Goal: Information Seeking & Learning: Learn about a topic

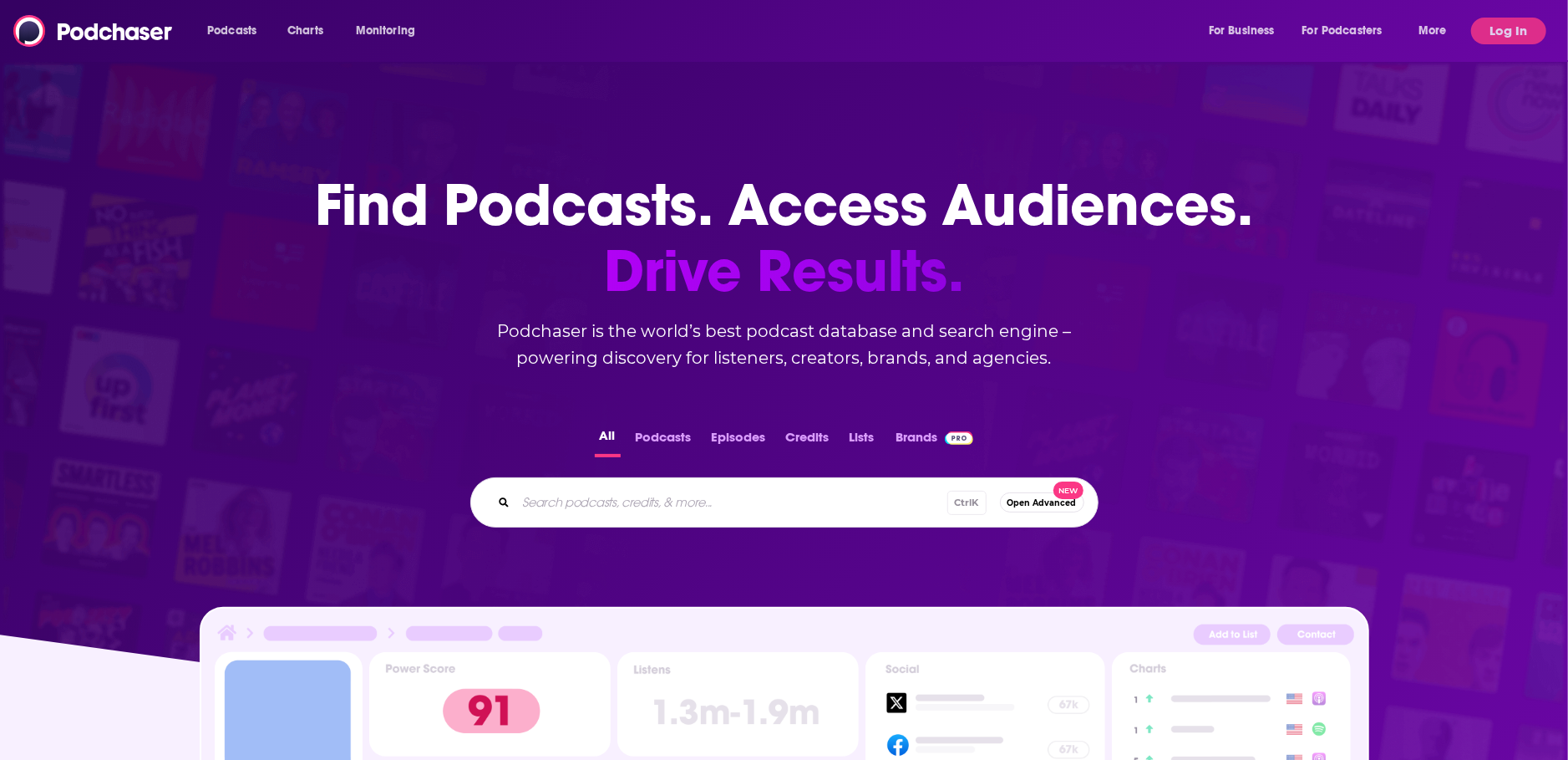
click at [1519, 29] on button "Log In" at bounding box center [1509, 31] width 76 height 27
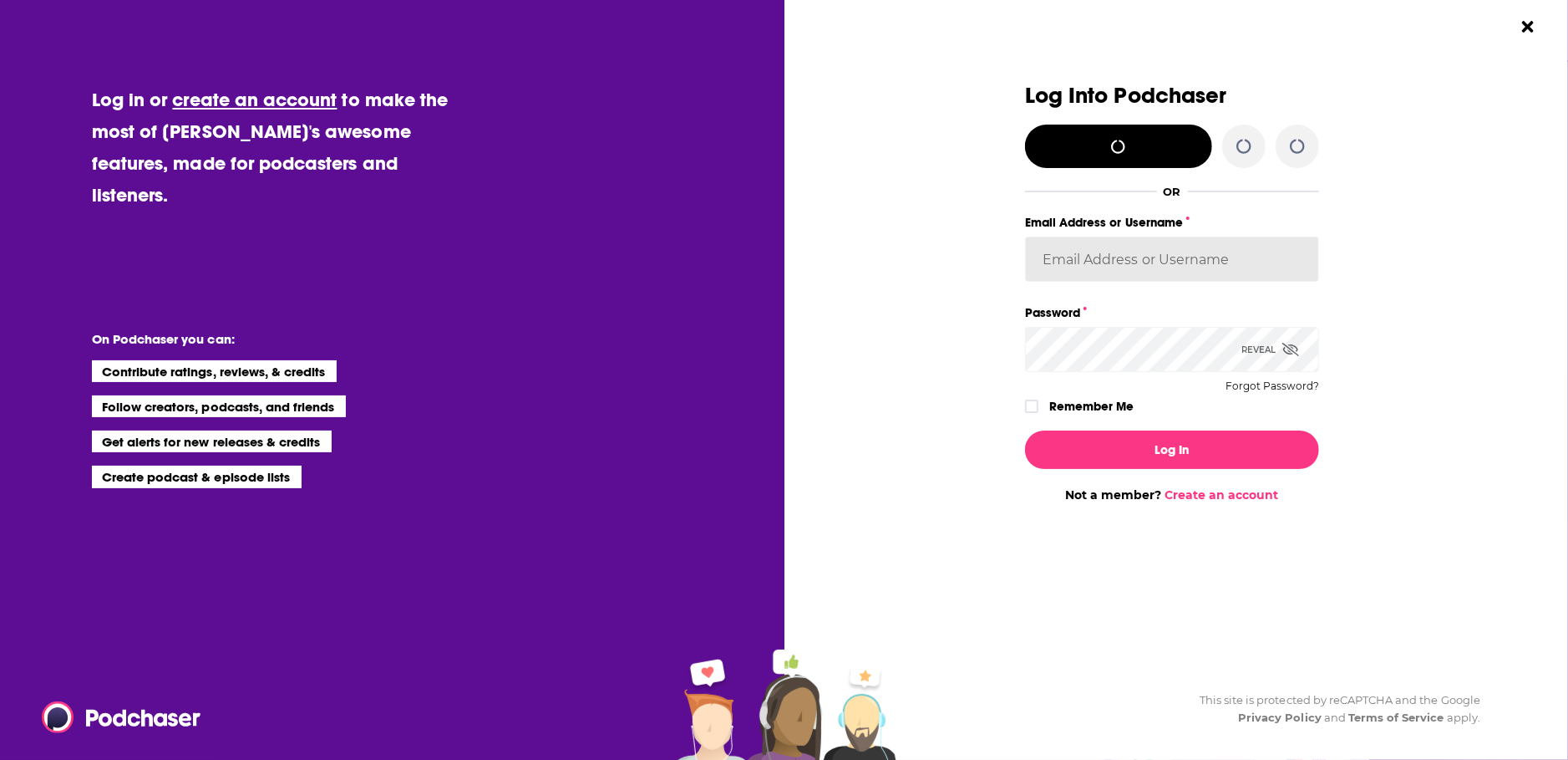
click at [1207, 254] on input "Email Address or Username" at bounding box center [1172, 259] width 294 height 45
type input "MTriantPPC"
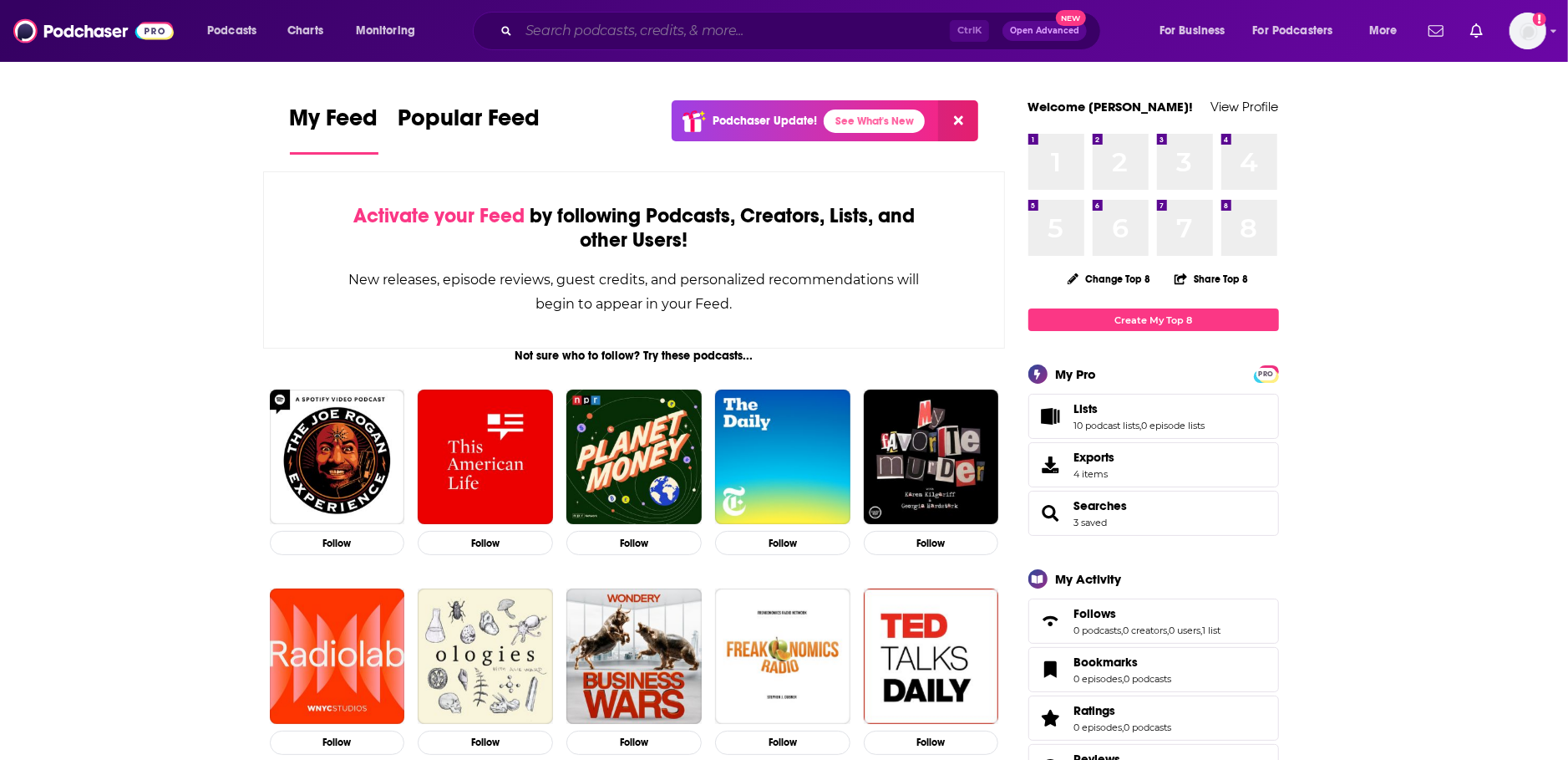
click at [548, 39] on input "Search podcasts, credits, & more..." at bounding box center [734, 31] width 431 height 27
drag, startPoint x: 195, startPoint y: 227, endPoint x: 230, endPoint y: 57, distance: 173.6
drag, startPoint x: 231, startPoint y: 28, endPoint x: 234, endPoint y: 37, distance: 9.5
click at [231, 27] on span "Podcasts" at bounding box center [231, 31] width 49 height 23
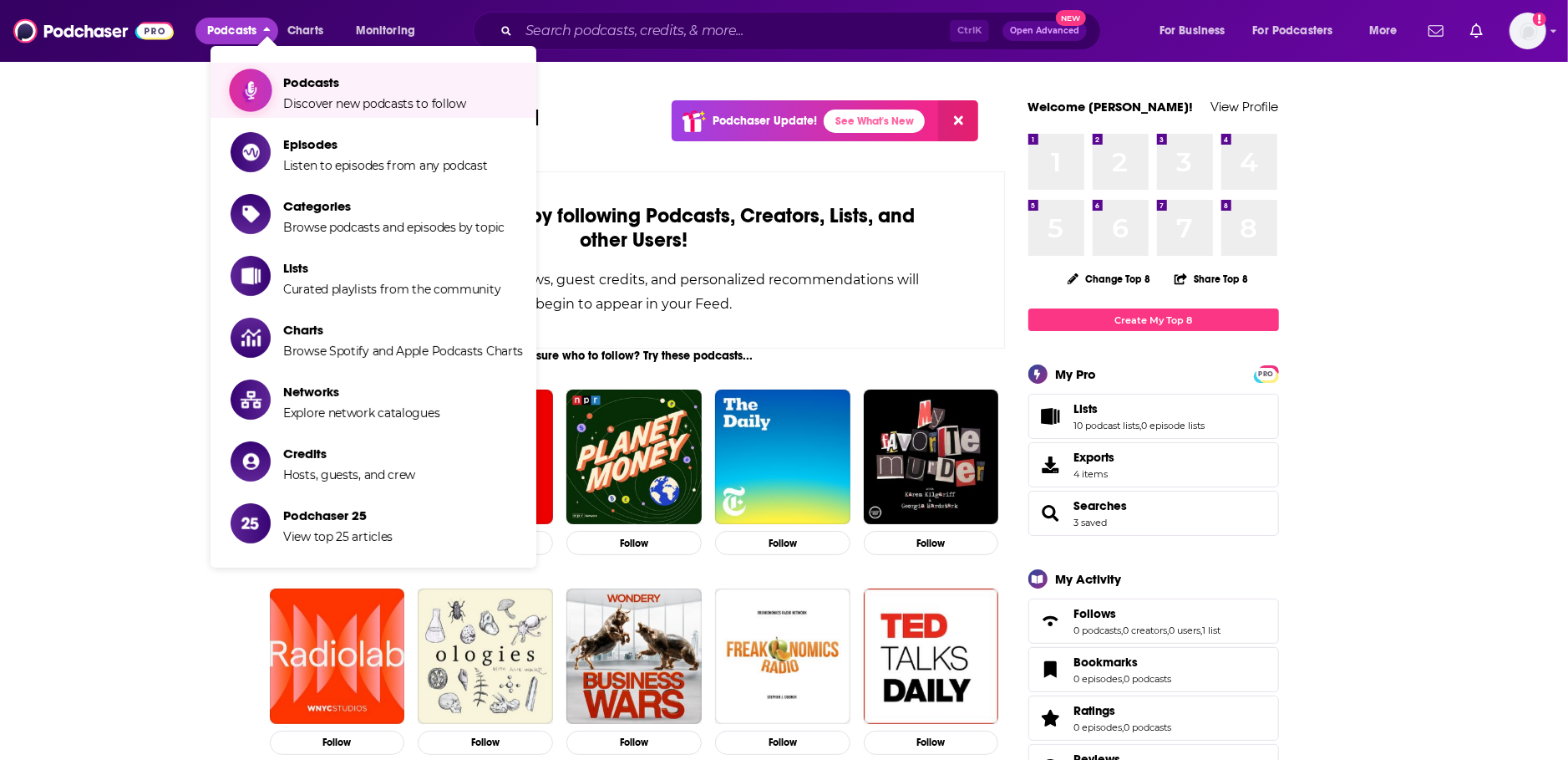
click at [343, 87] on span "Podcasts" at bounding box center [374, 83] width 183 height 16
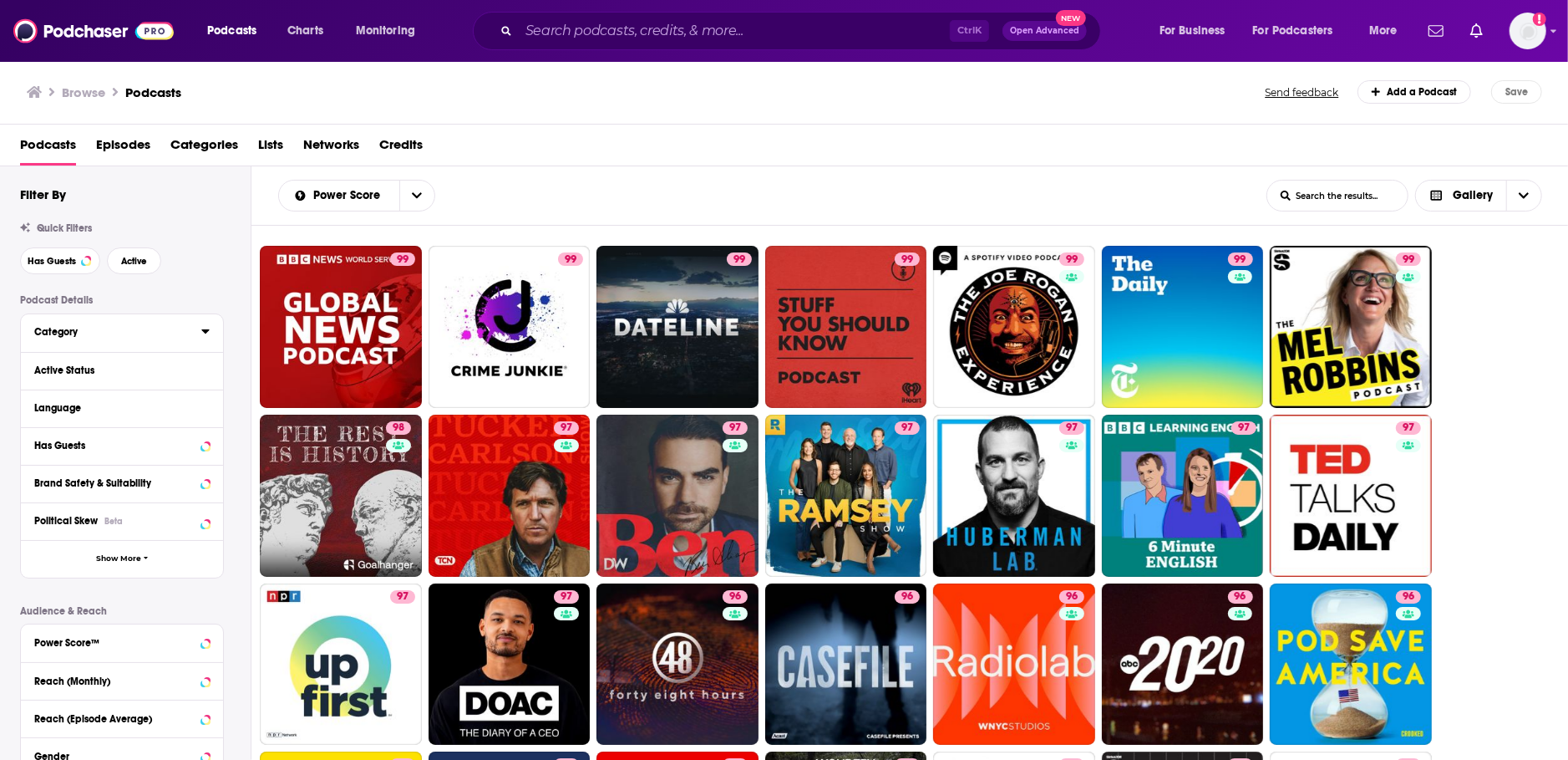
click at [137, 336] on div "Category" at bounding box center [112, 331] width 156 height 12
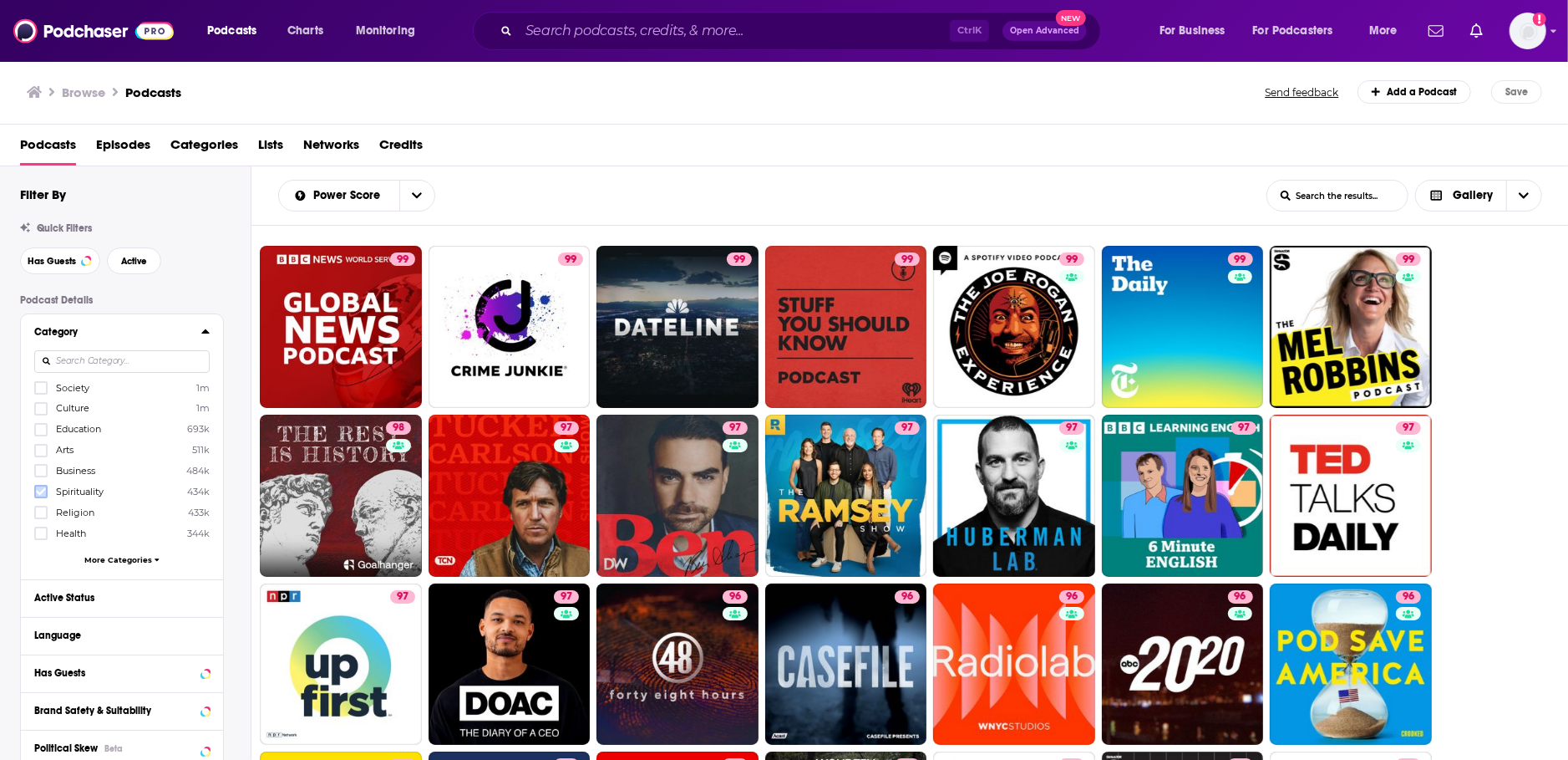
click at [40, 493] on icon at bounding box center [40, 492] width 10 height 7
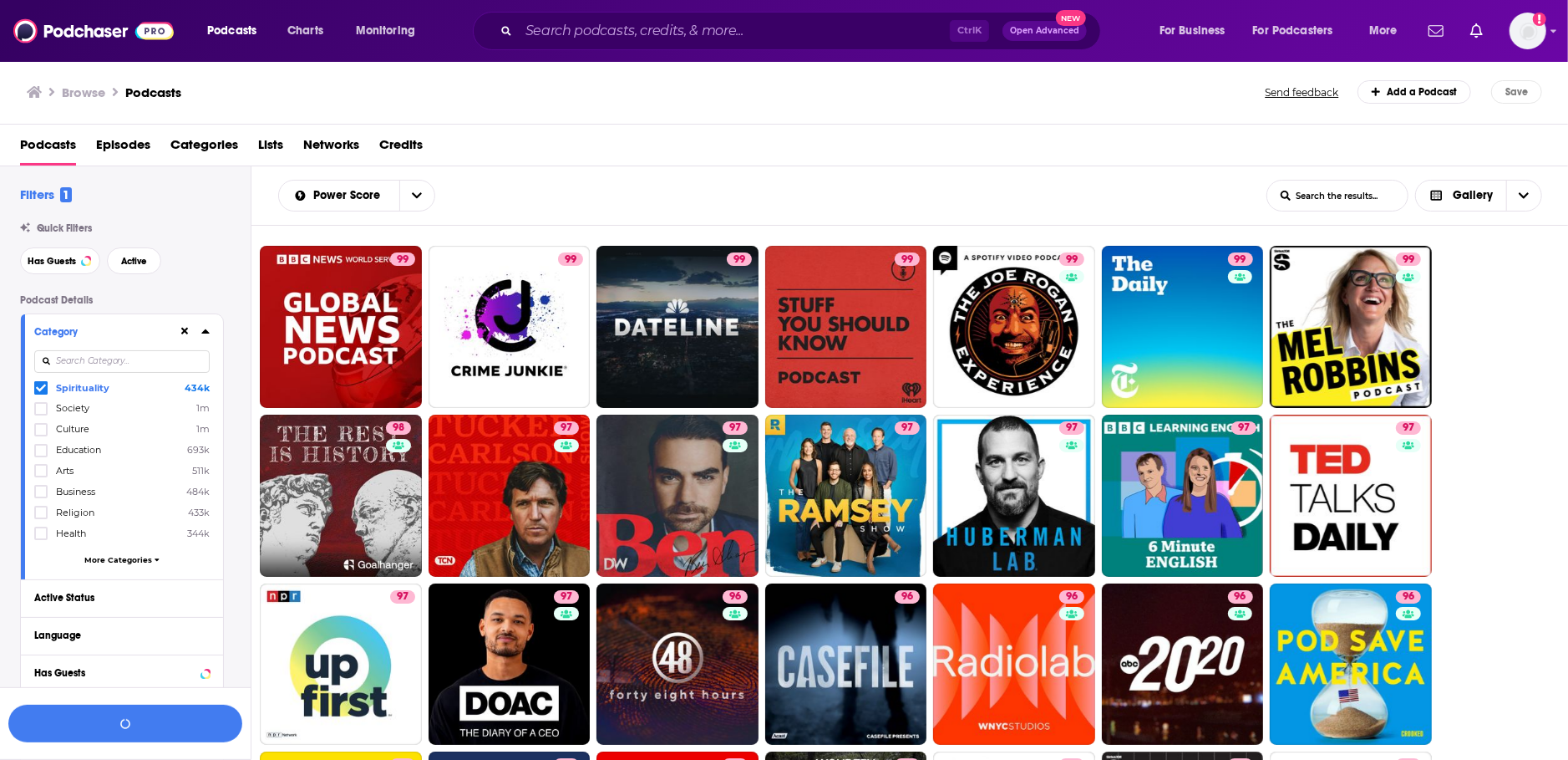
scroll to position [95, 0]
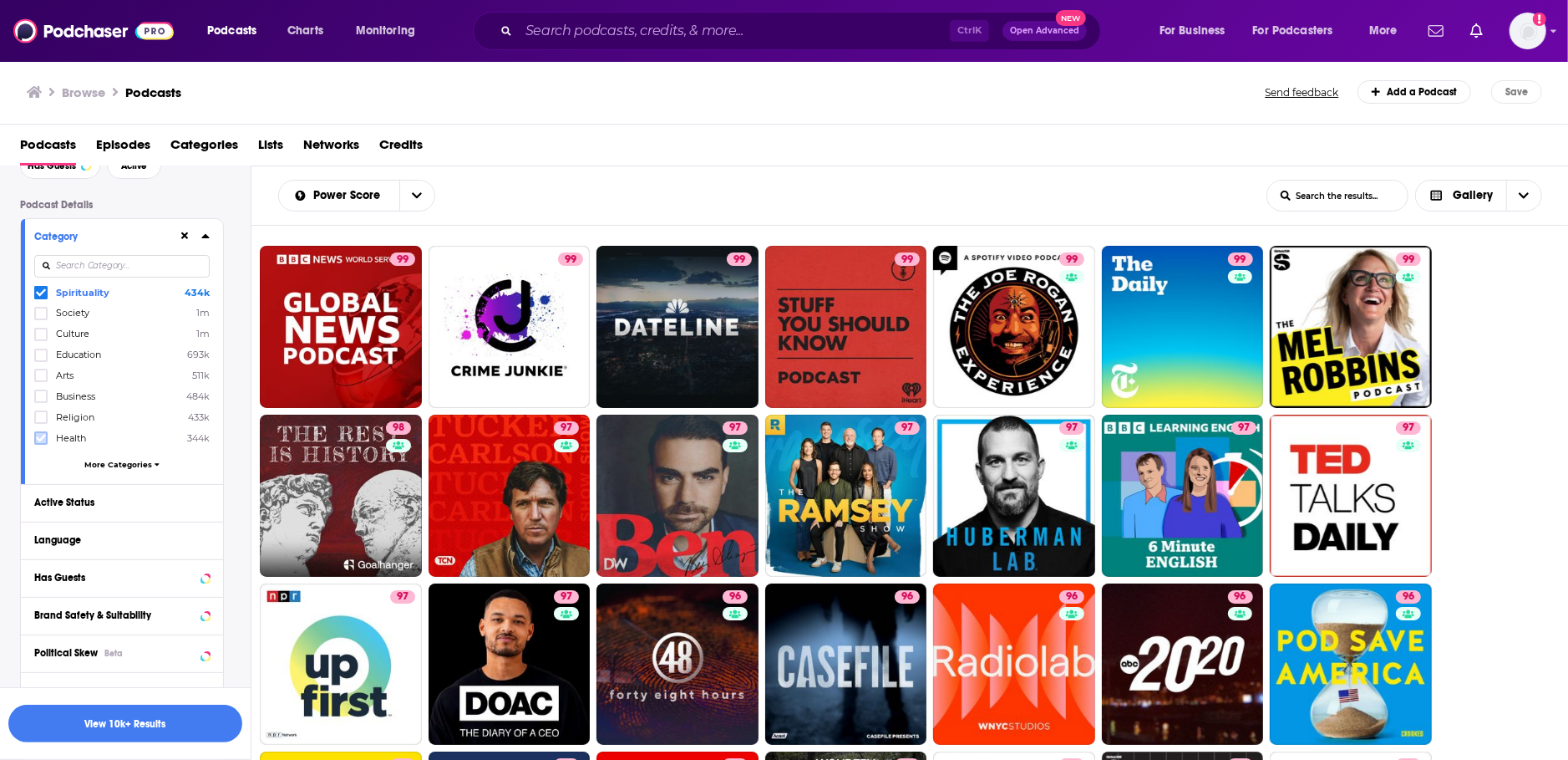
click at [40, 440] on icon at bounding box center [40, 437] width 10 height 7
click at [84, 495] on button "Active Status" at bounding box center [106, 501] width 144 height 21
click at [103, 537] on span "All" at bounding box center [113, 533] width 156 height 22
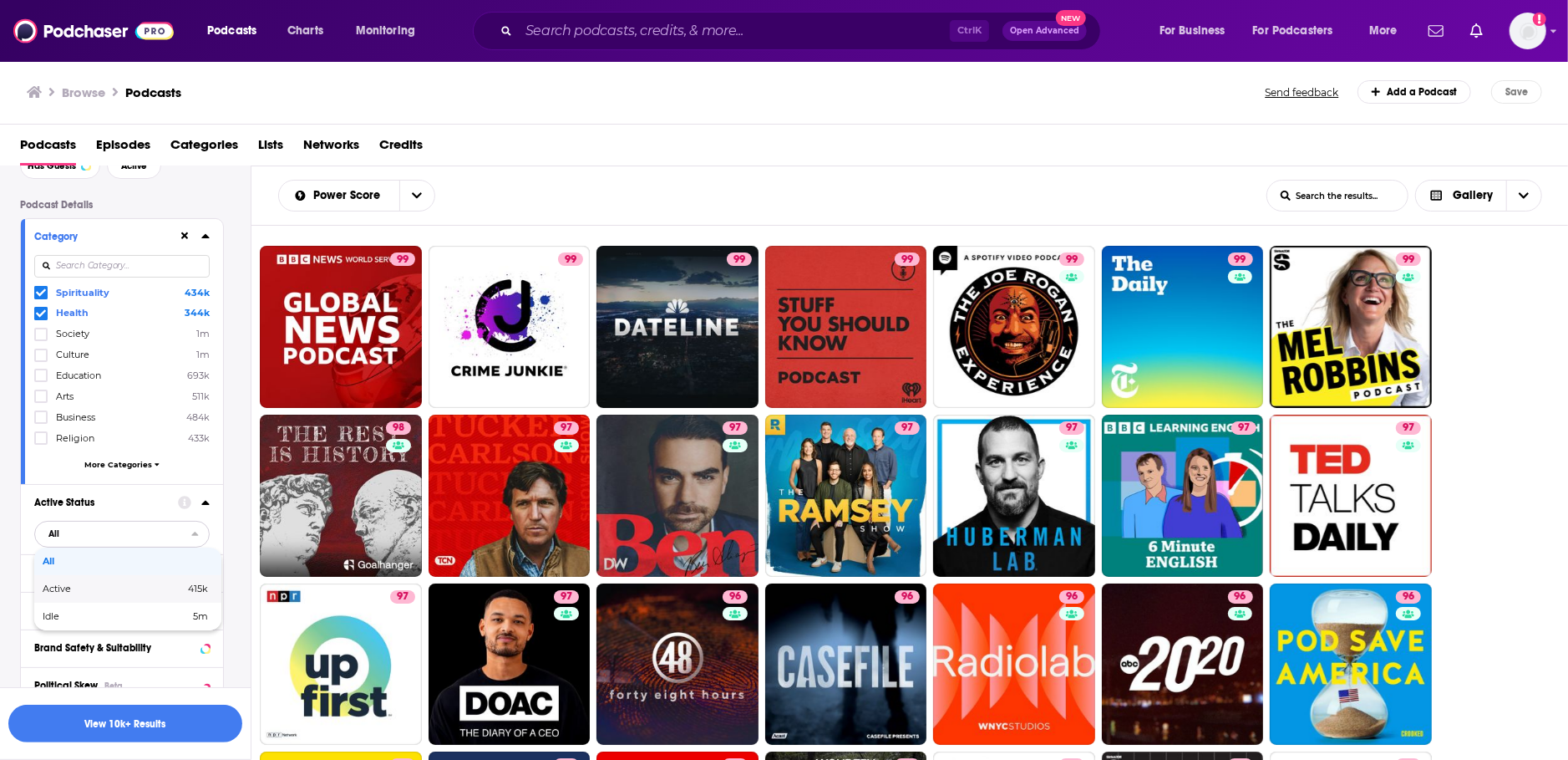
click at [54, 587] on span "Active" at bounding box center [85, 588] width 85 height 9
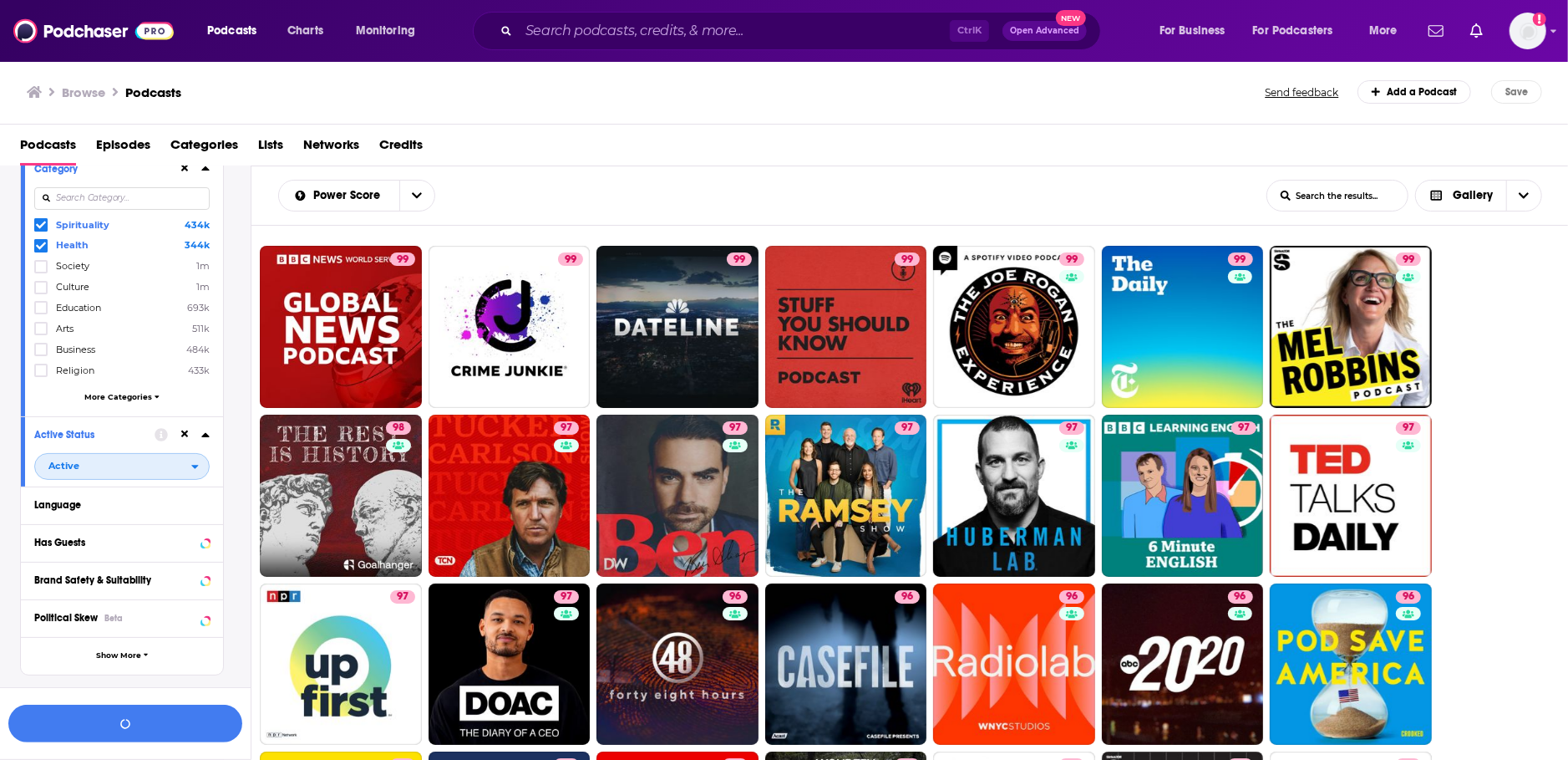
scroll to position [192, 0]
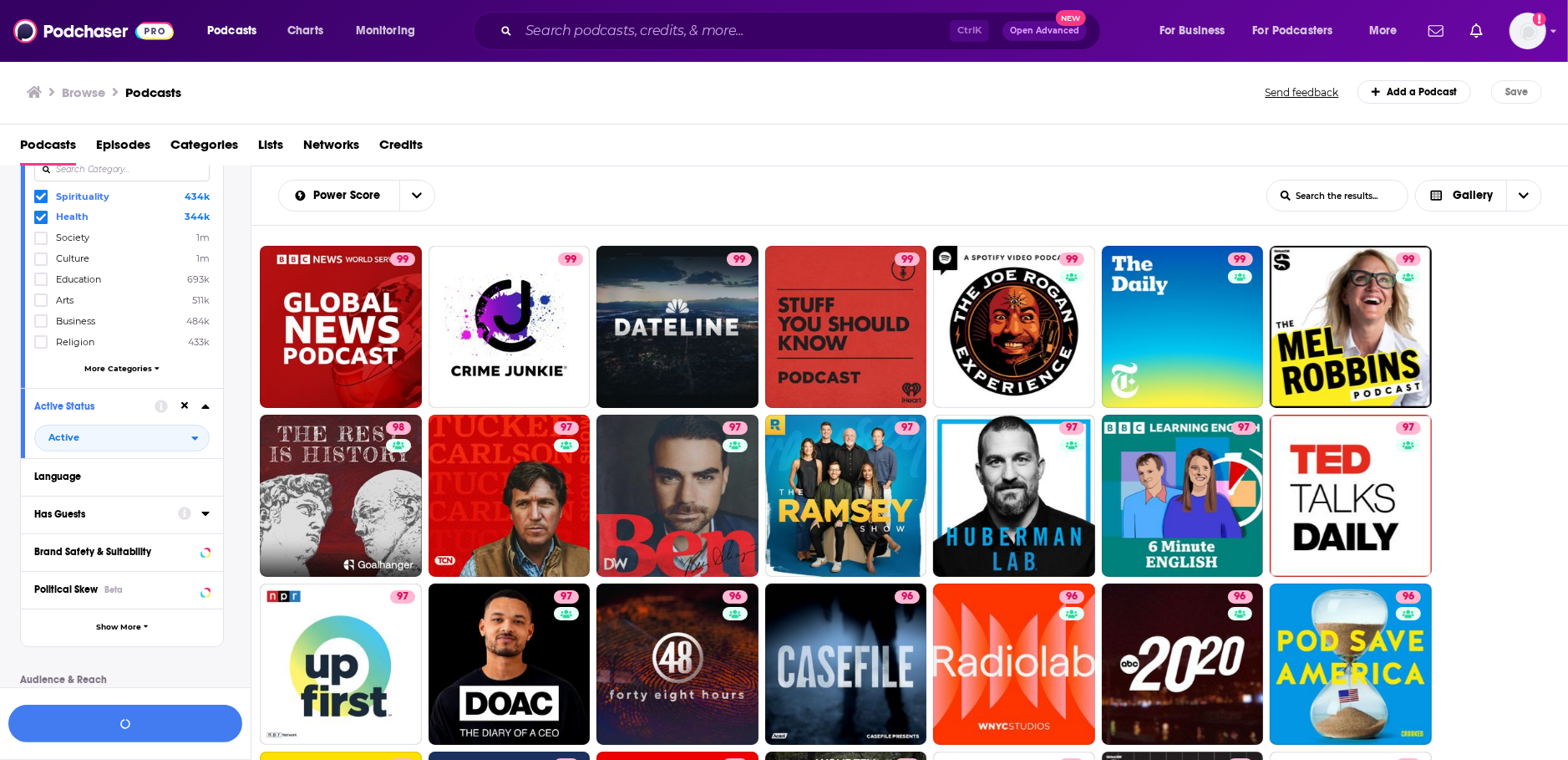
click at [82, 518] on div "Has Guests" at bounding box center [101, 514] width 133 height 12
click at [124, 544] on span "All" at bounding box center [113, 545] width 156 height 22
drag, startPoint x: 65, startPoint y: 601, endPoint x: 75, endPoint y: 586, distance: 18.0
click at [65, 600] on span "Has guests" at bounding box center [89, 600] width 94 height 9
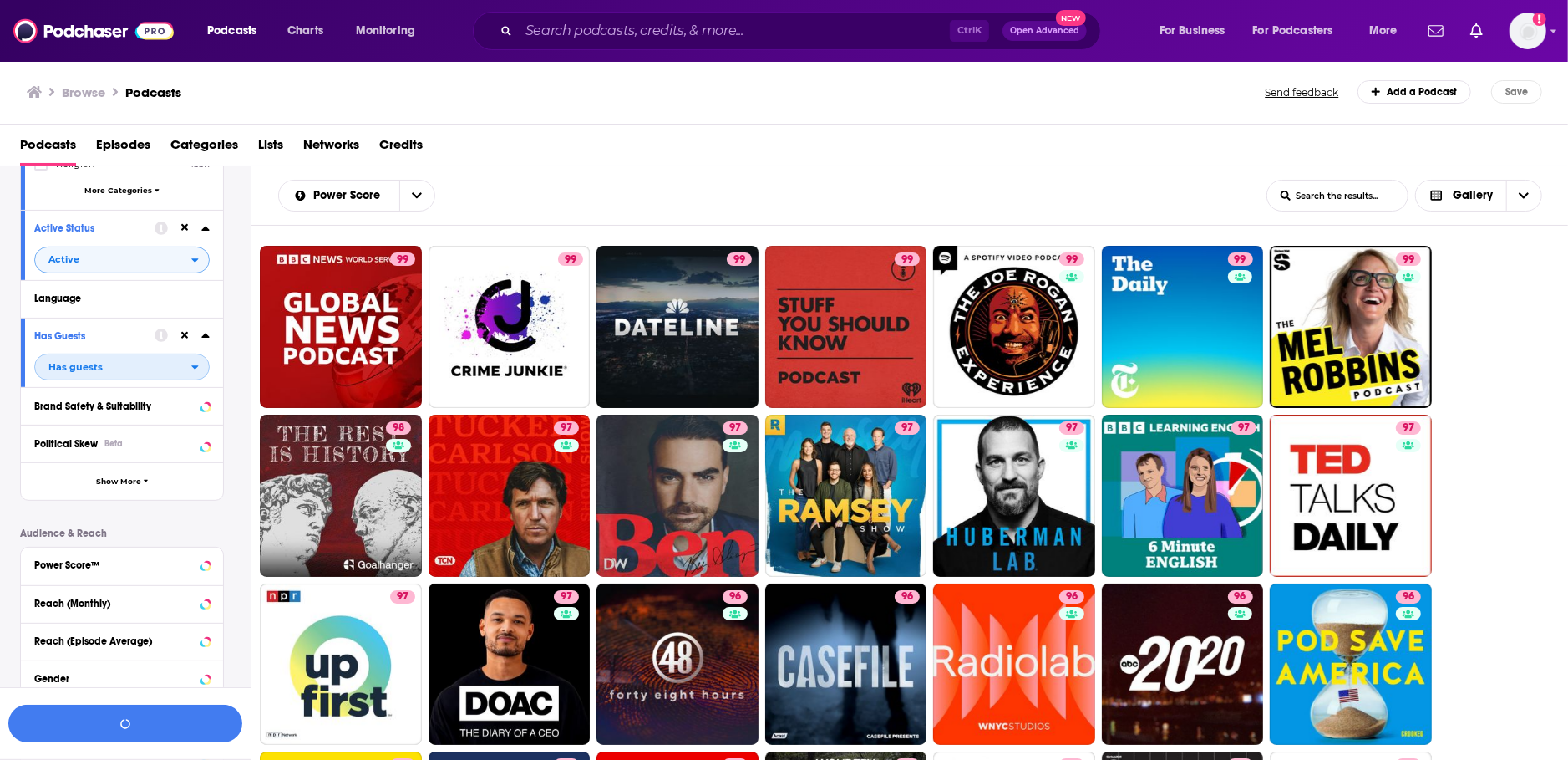
scroll to position [383, 0]
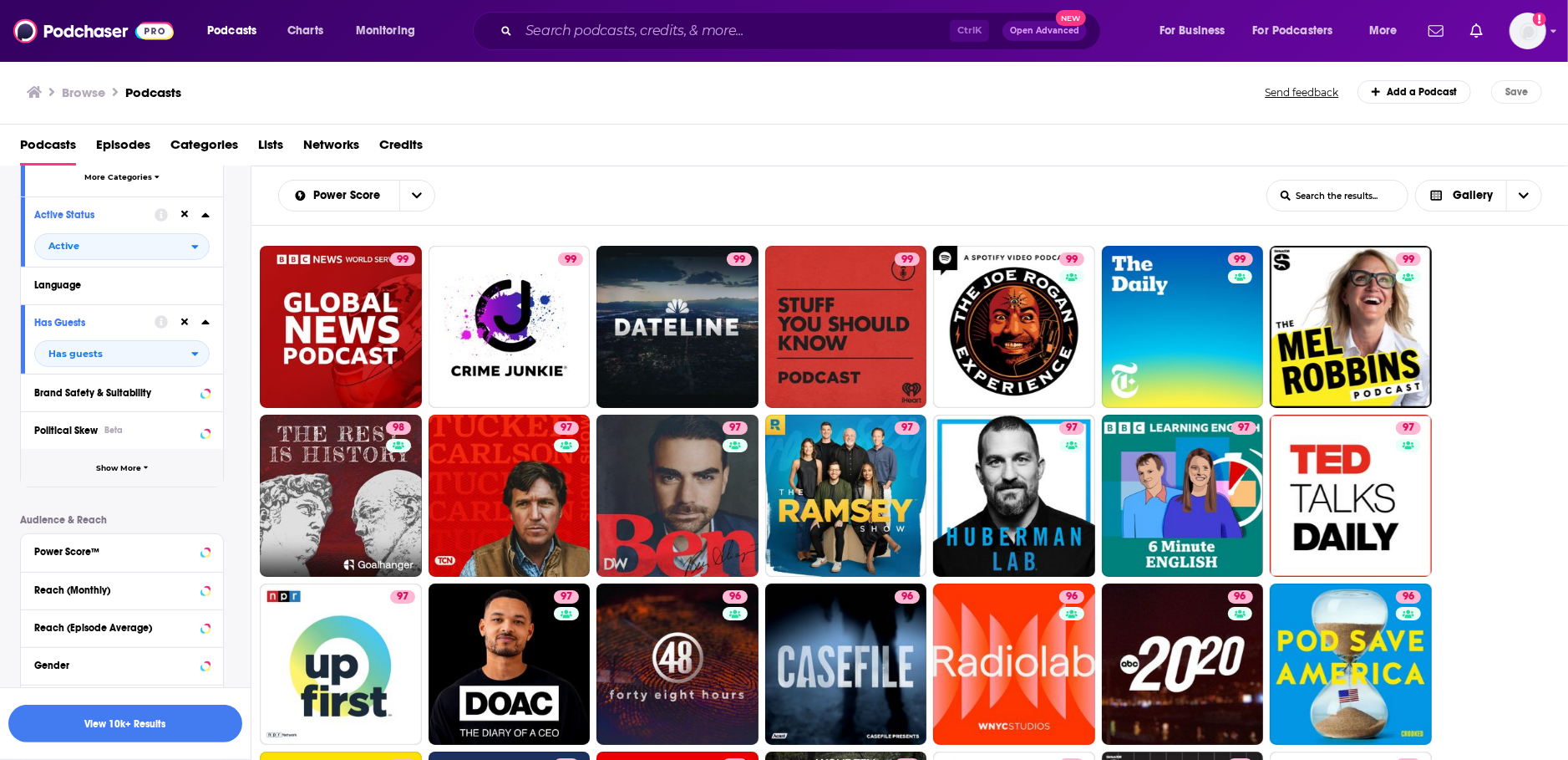
click at [117, 477] on button "Show More" at bounding box center [121, 468] width 202 height 38
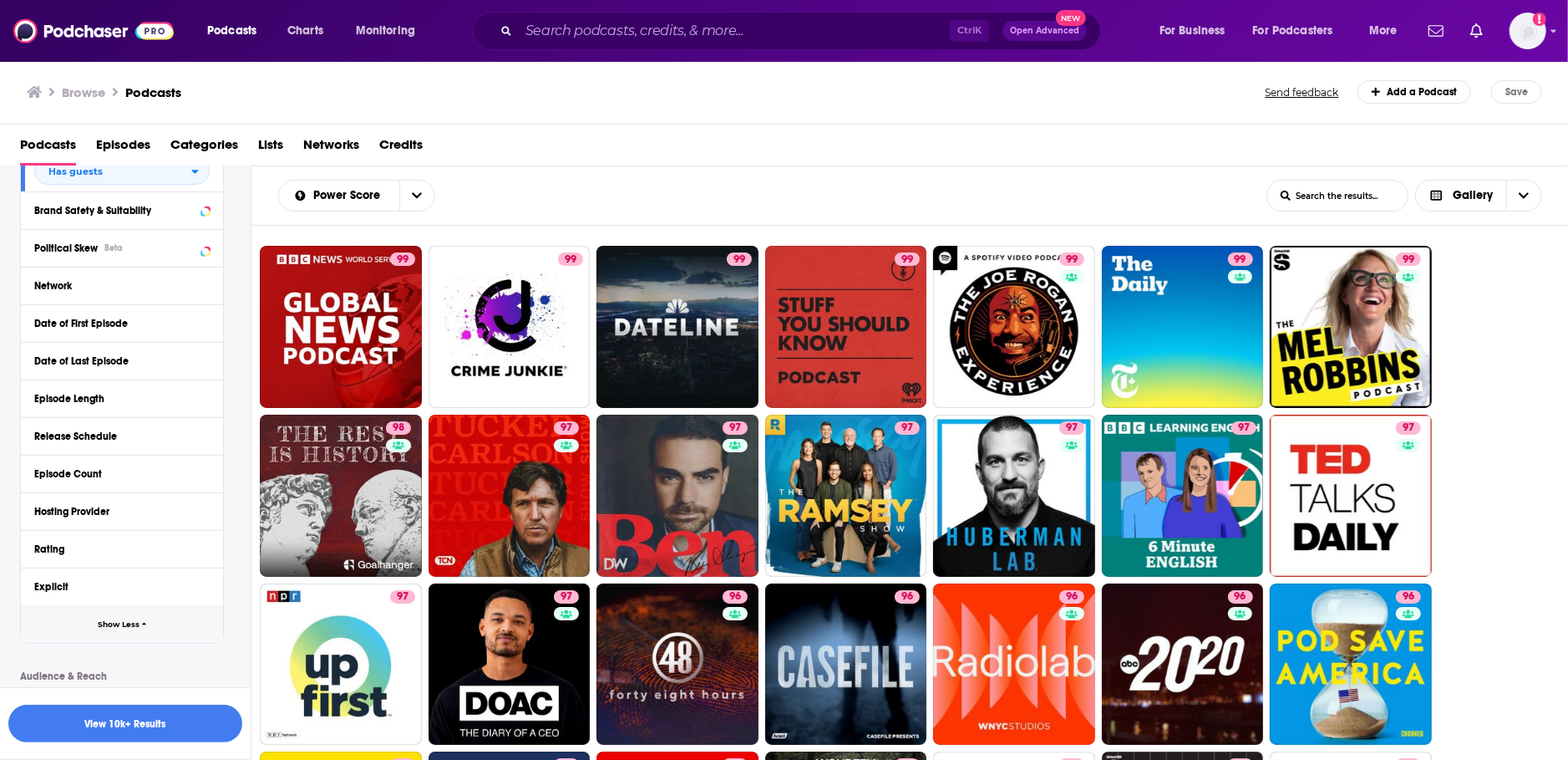
scroll to position [573, 0]
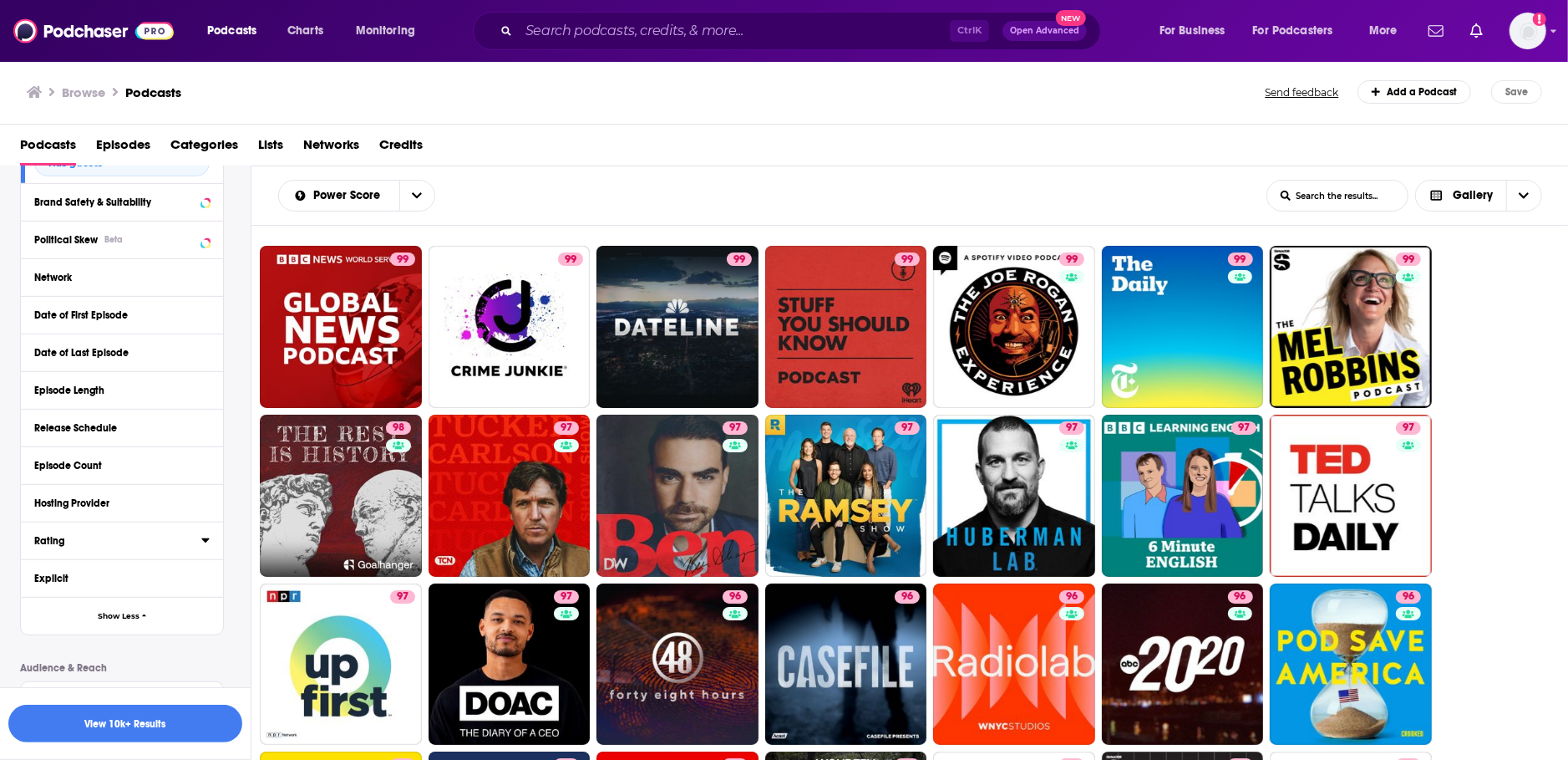
click at [65, 532] on button "Rating" at bounding box center [118, 539] width 167 height 21
click at [67, 571] on p "Any Rating" at bounding box center [70, 572] width 44 height 9
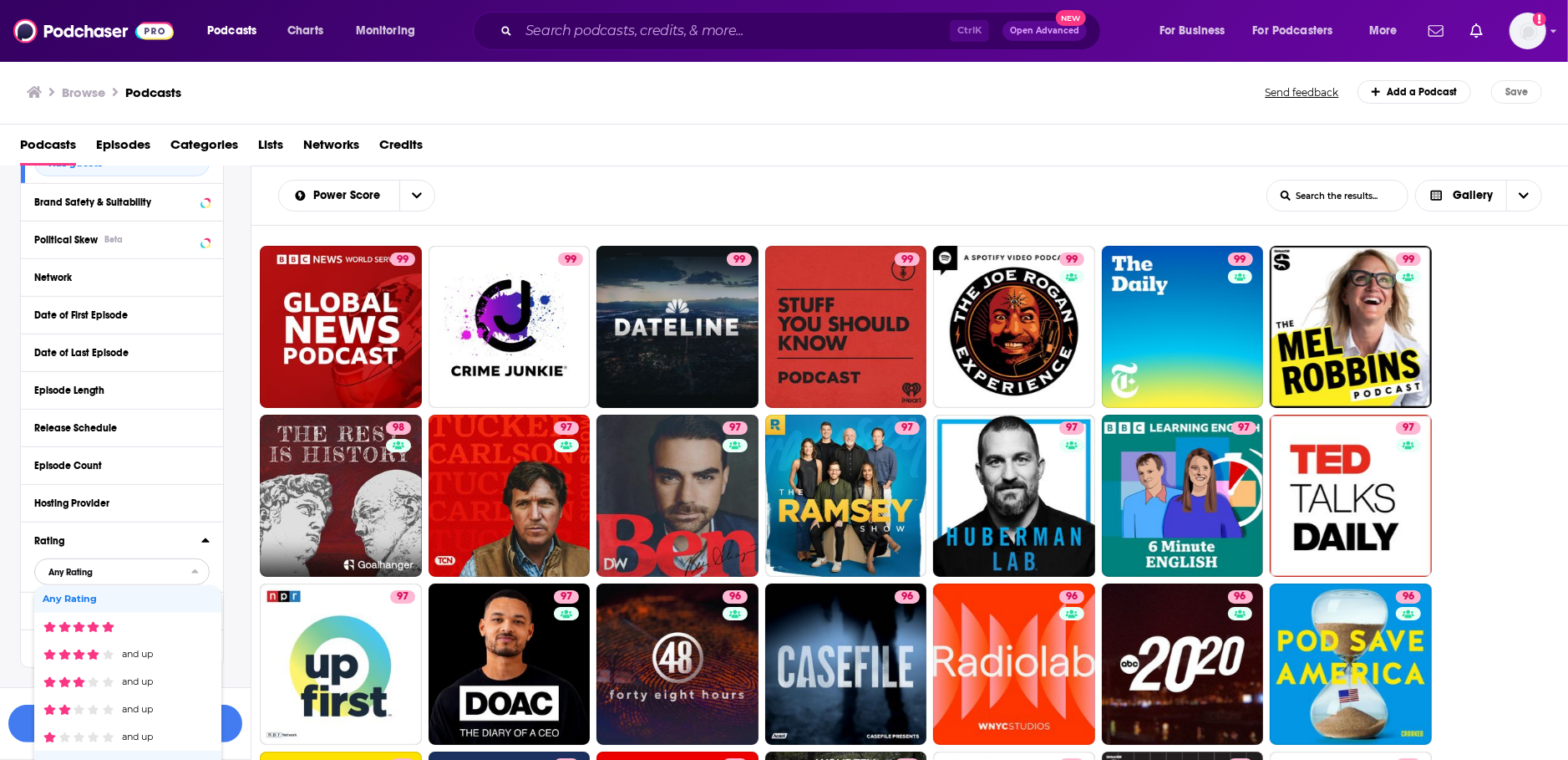
click at [67, 571] on p "Any Rating" at bounding box center [70, 572] width 44 height 9
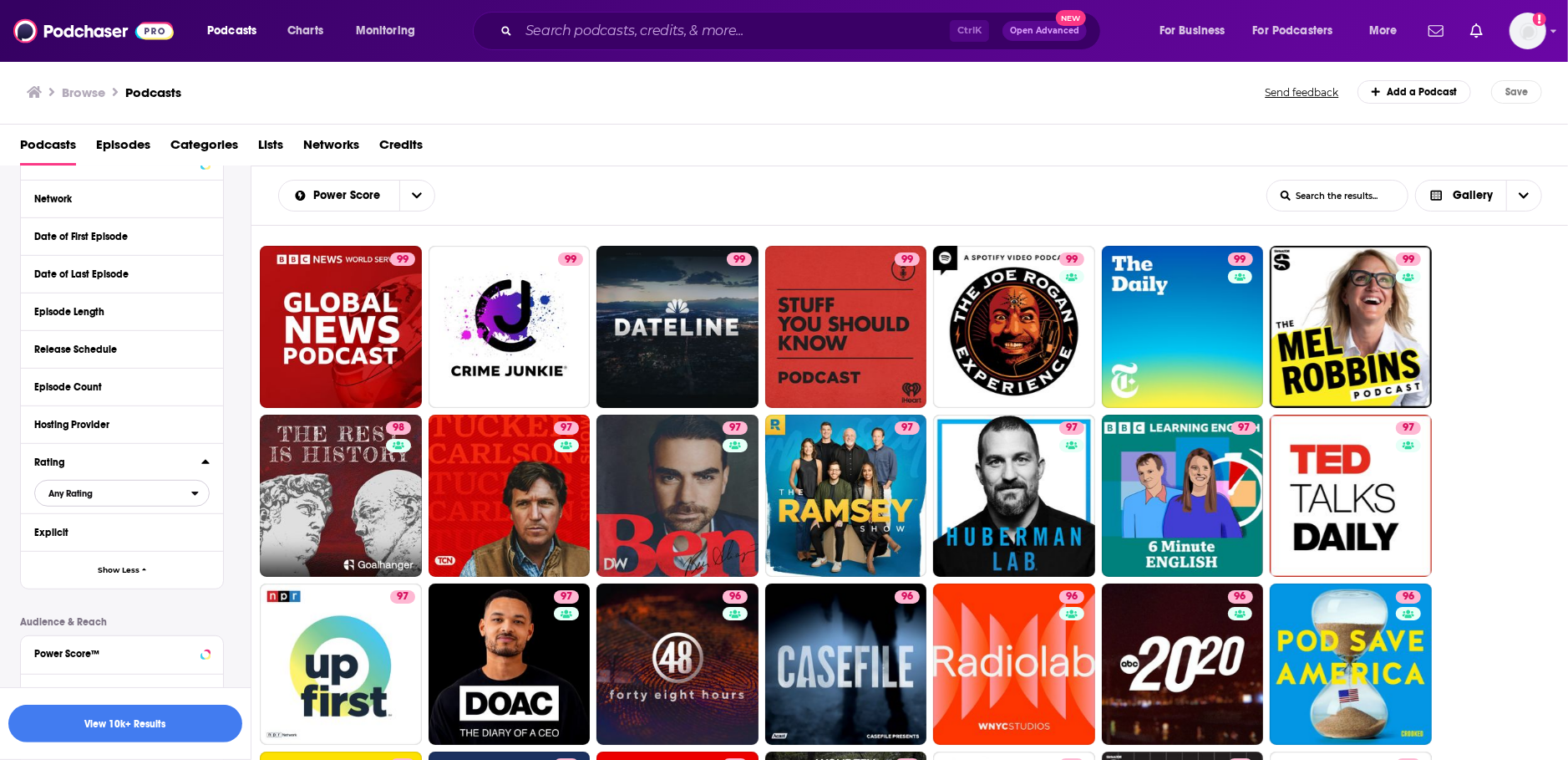
scroll to position [764, 0]
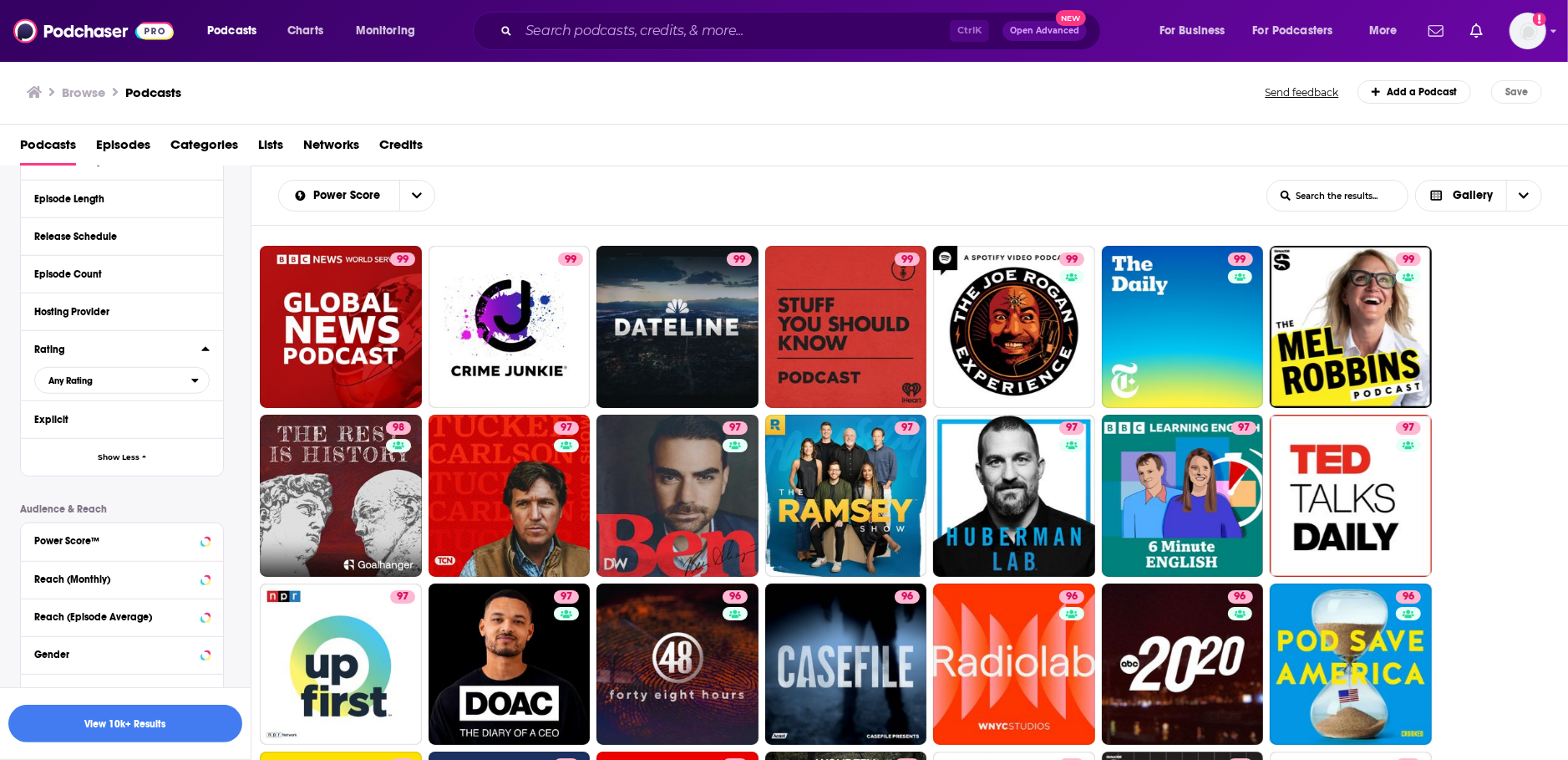
click at [101, 546] on div "Power Score™" at bounding box center [116, 541] width 165 height 12
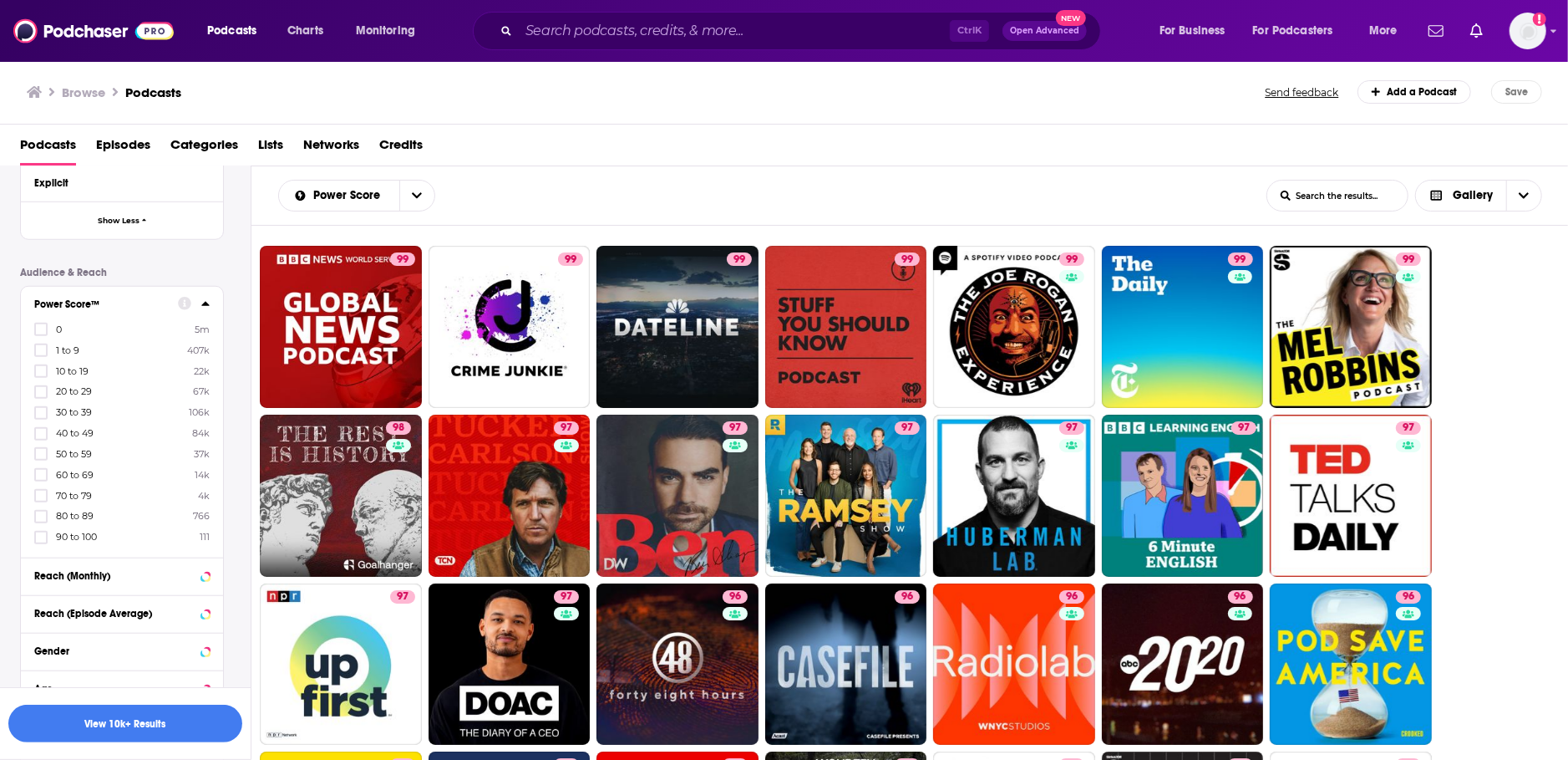
scroll to position [956, 0]
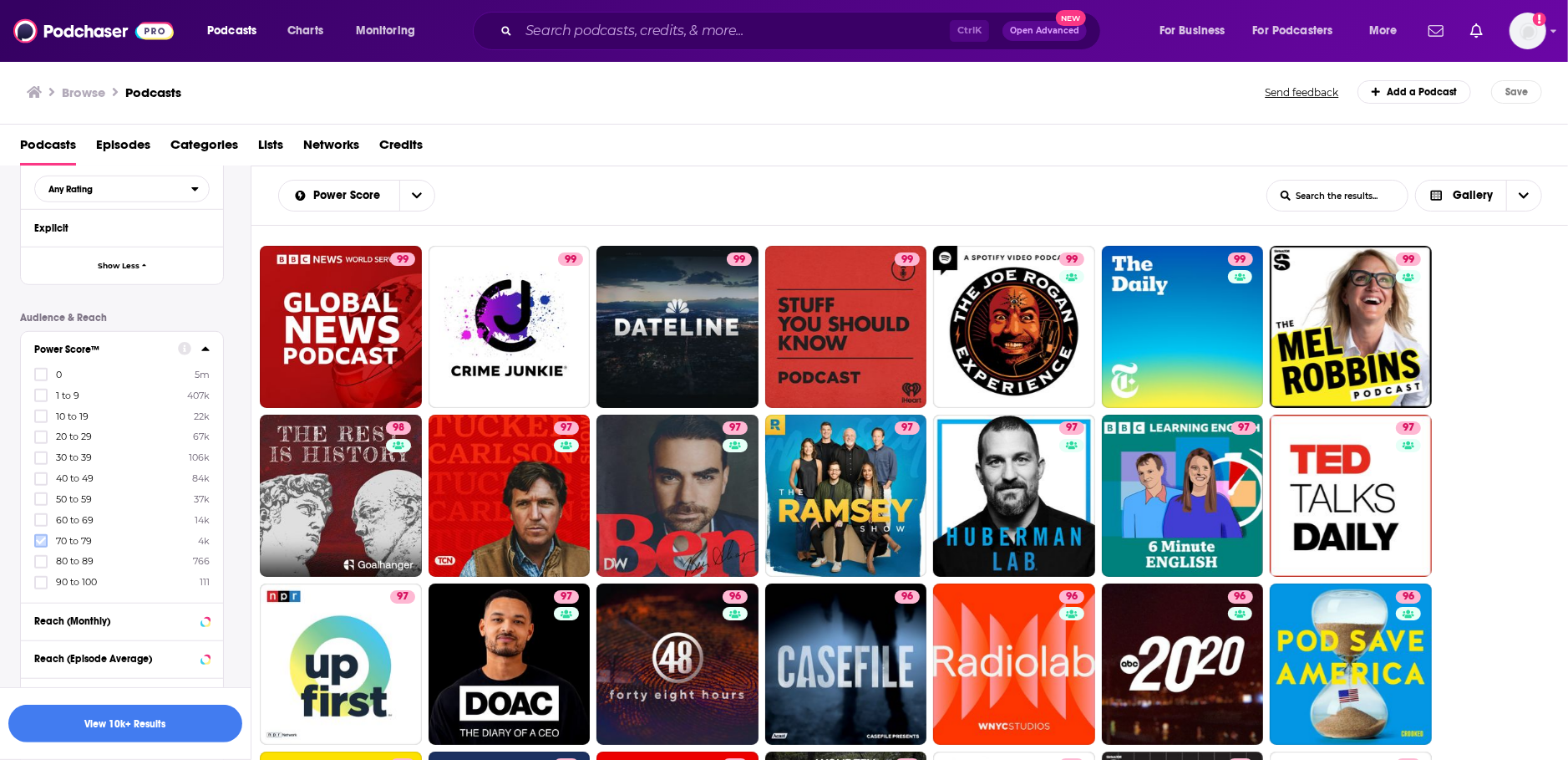
click at [45, 541] on icon at bounding box center [40, 541] width 10 height 10
click at [40, 563] on icon at bounding box center [40, 561] width 10 height 7
click at [38, 578] on icon at bounding box center [40, 582] width 10 height 10
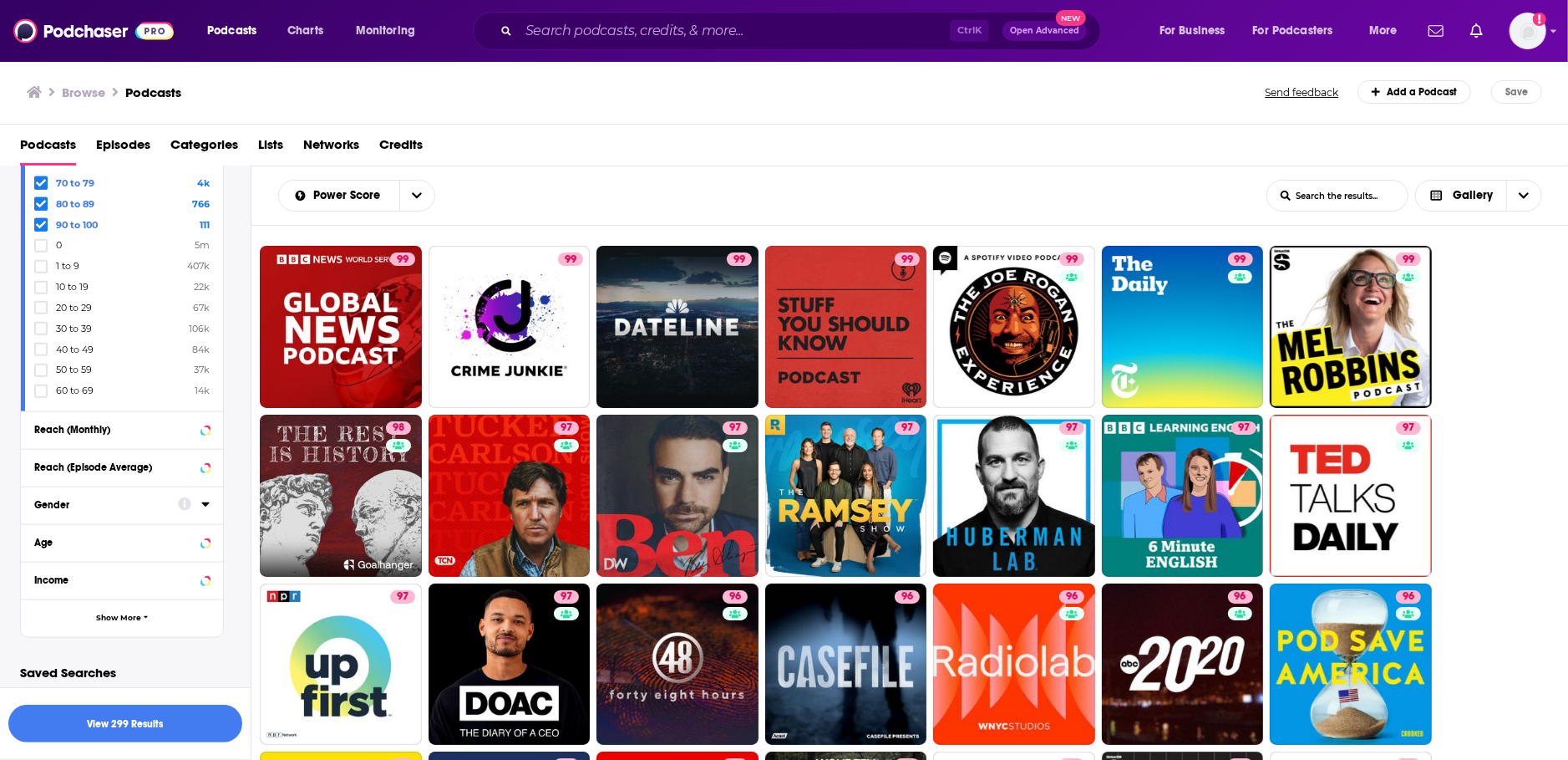
click at [92, 507] on div "Gender" at bounding box center [101, 505] width 133 height 12
click at [40, 582] on icon at bounding box center [40, 586] width 10 height 7
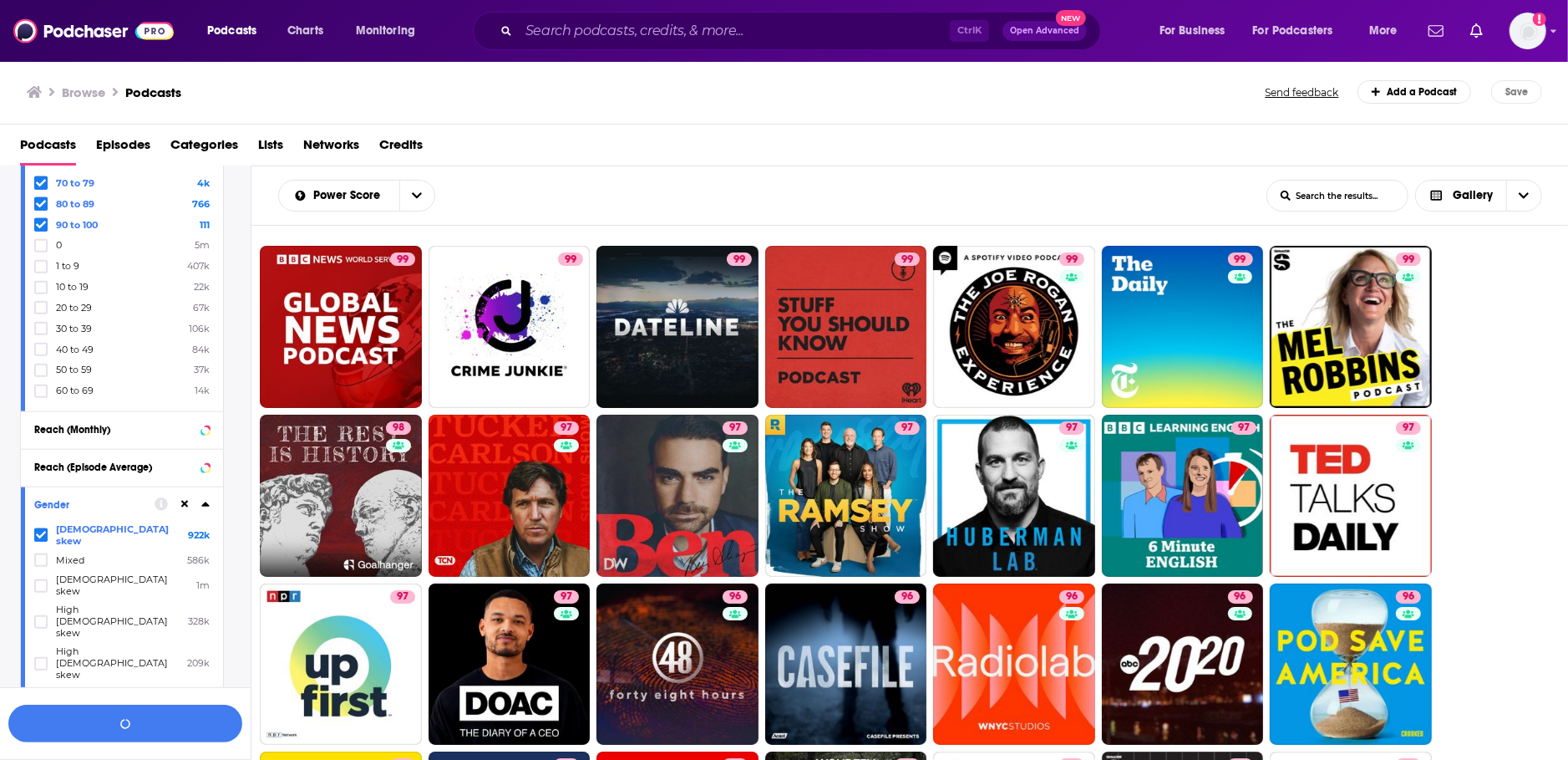
scroll to position [1256, 0]
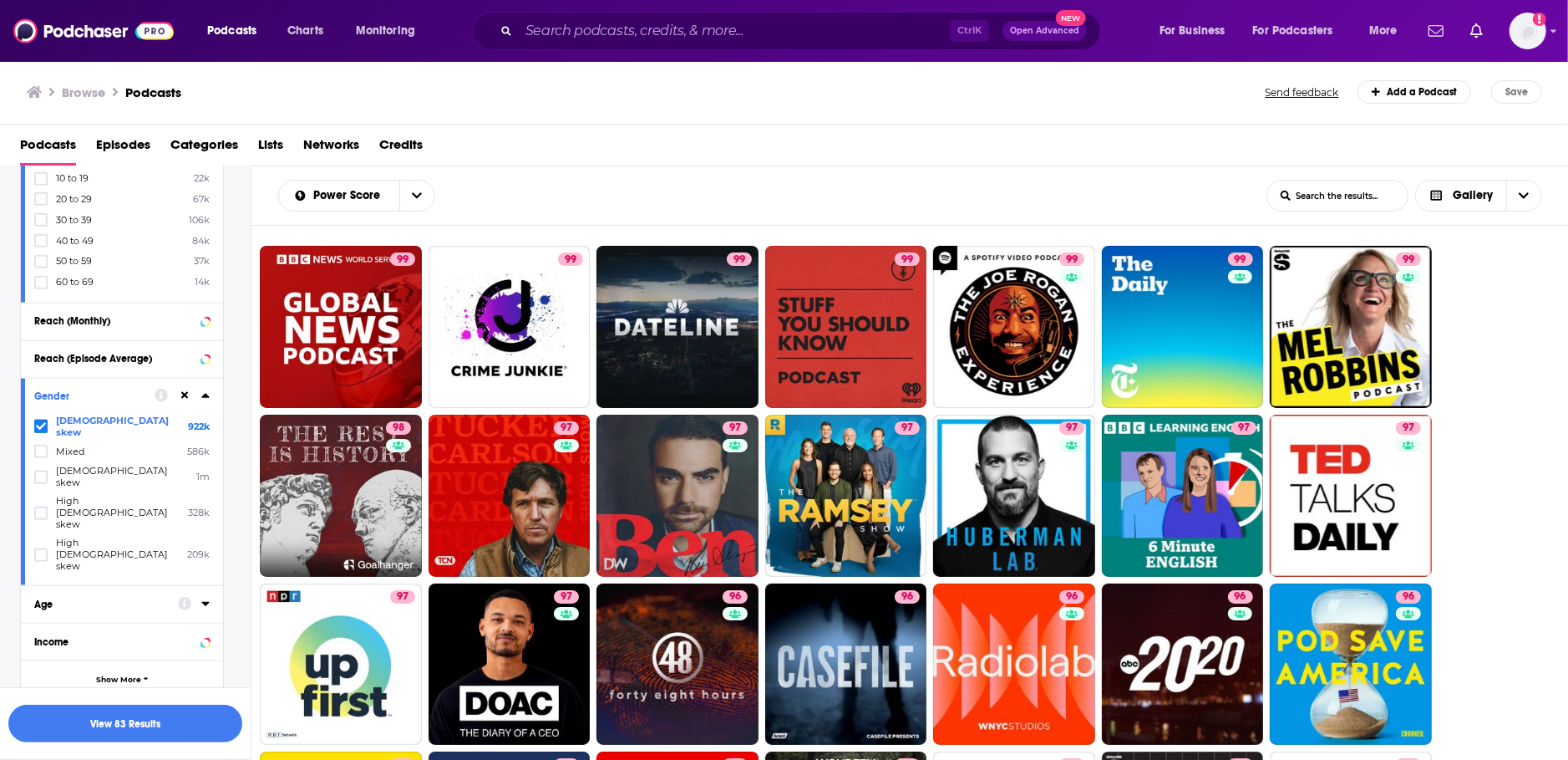
click at [82, 598] on div "Age" at bounding box center [101, 604] width 133 height 12
click at [42, 636] on div "18-24 90k 25 - 34 3m 35 - 44 650k 45 - 54 11k 55+ 29" at bounding box center [121, 670] width 175 height 97
click at [40, 707] on icon at bounding box center [40, 711] width 10 height 10
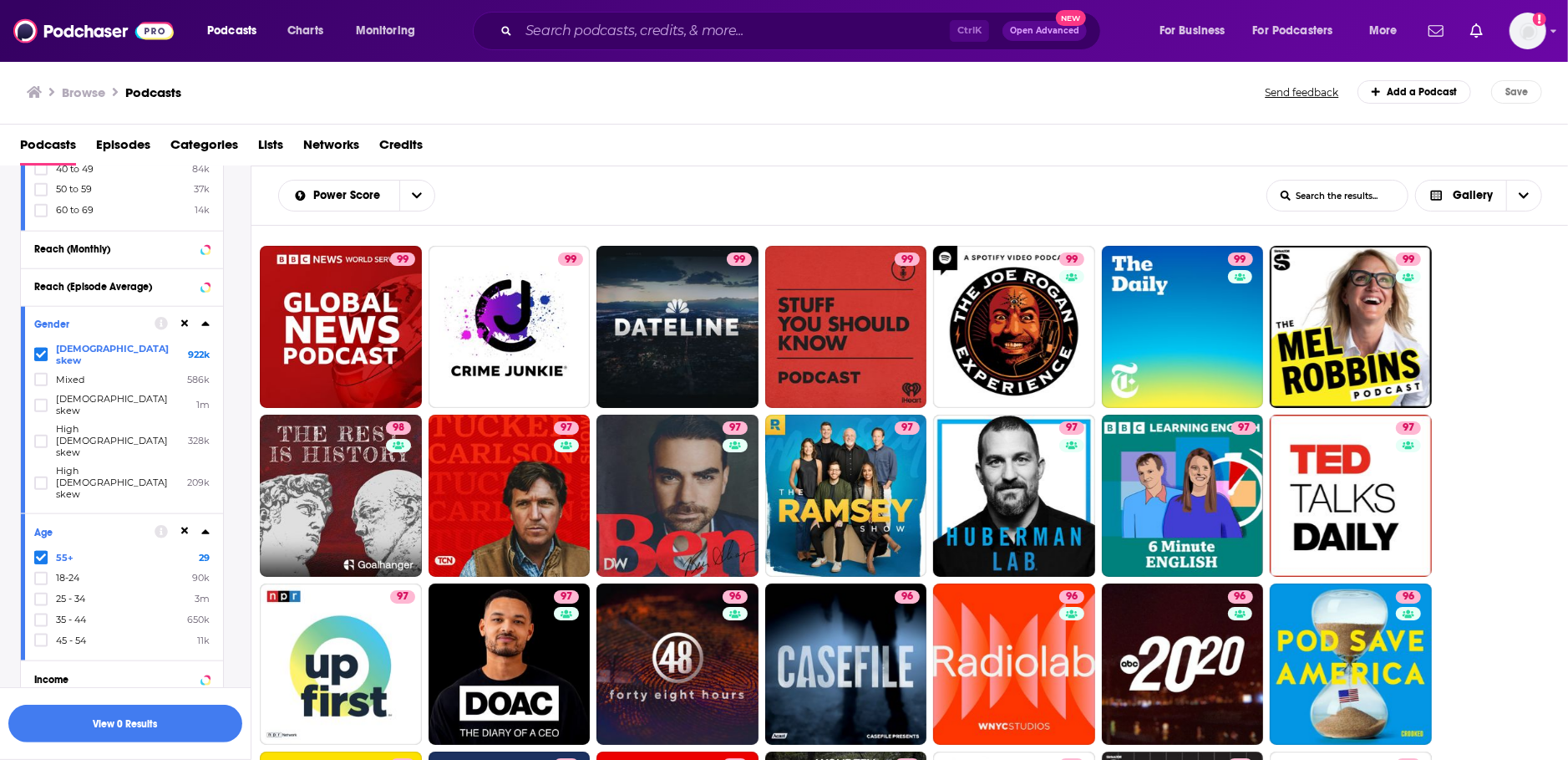
scroll to position [1364, 0]
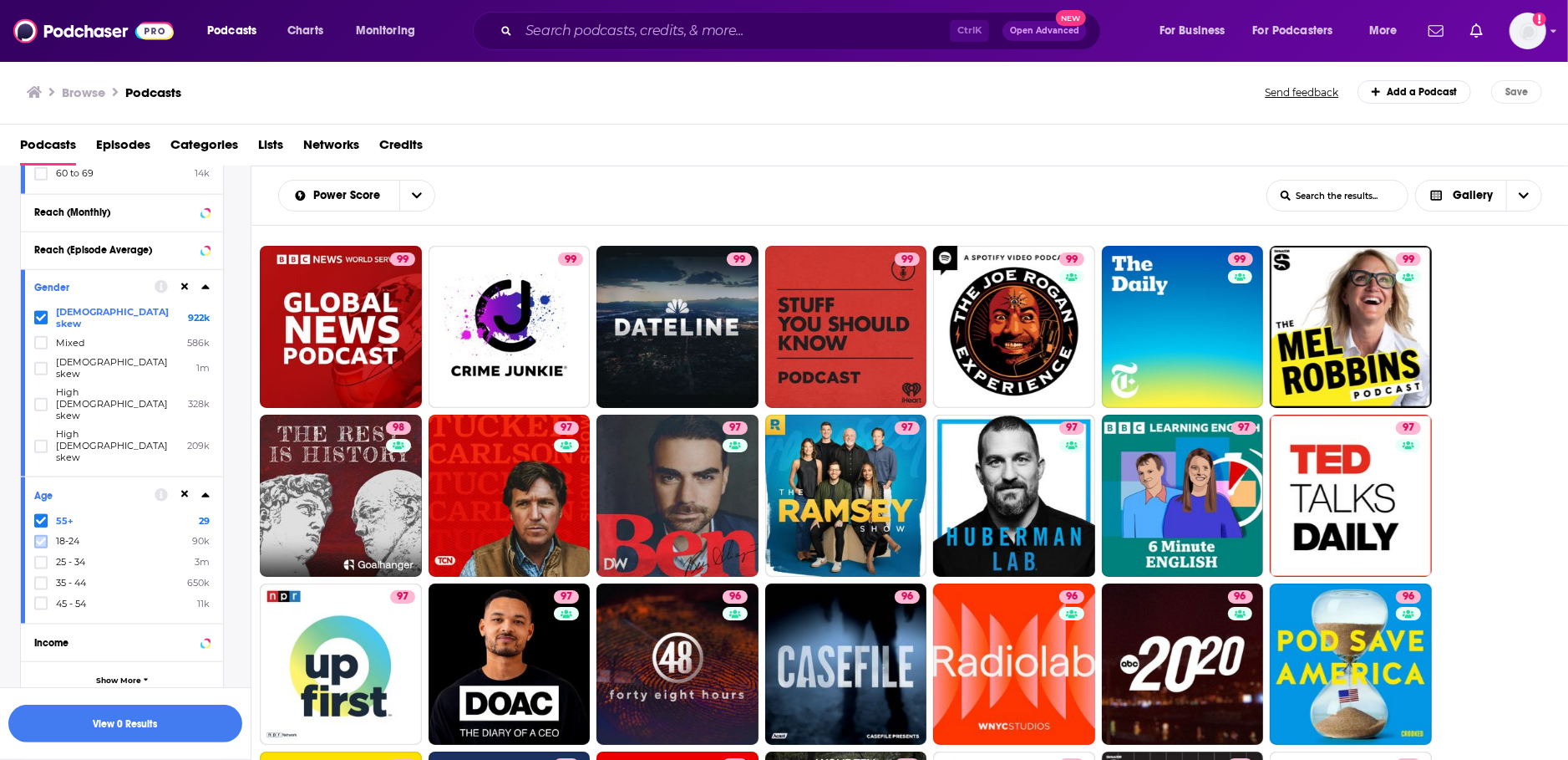
click at [40, 537] on icon at bounding box center [40, 541] width 10 height 10
click at [41, 514] on span at bounding box center [40, 520] width 13 height 13
click at [43, 600] on icon at bounding box center [40, 604] width 10 height 7
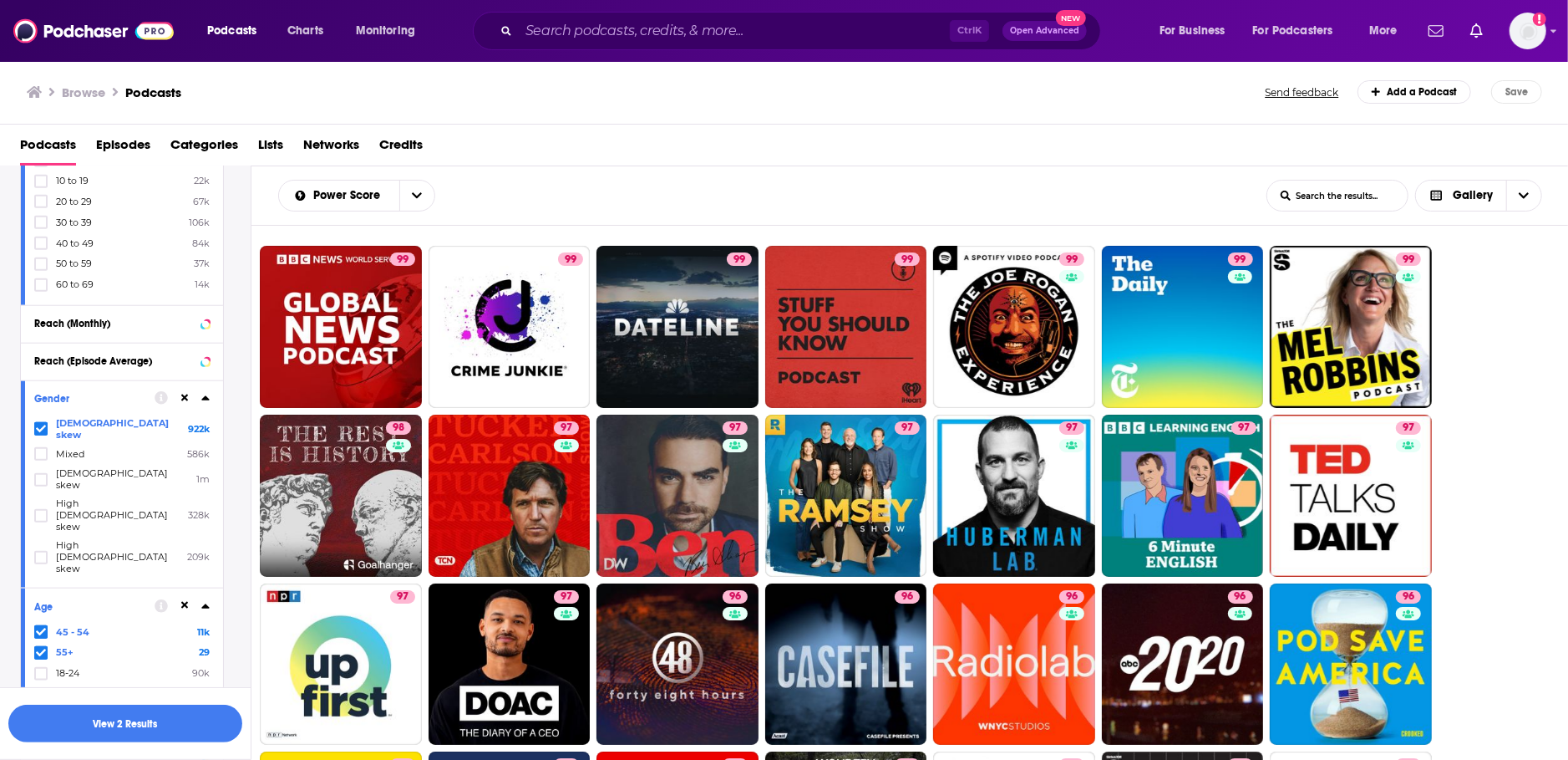
scroll to position [1269, 0]
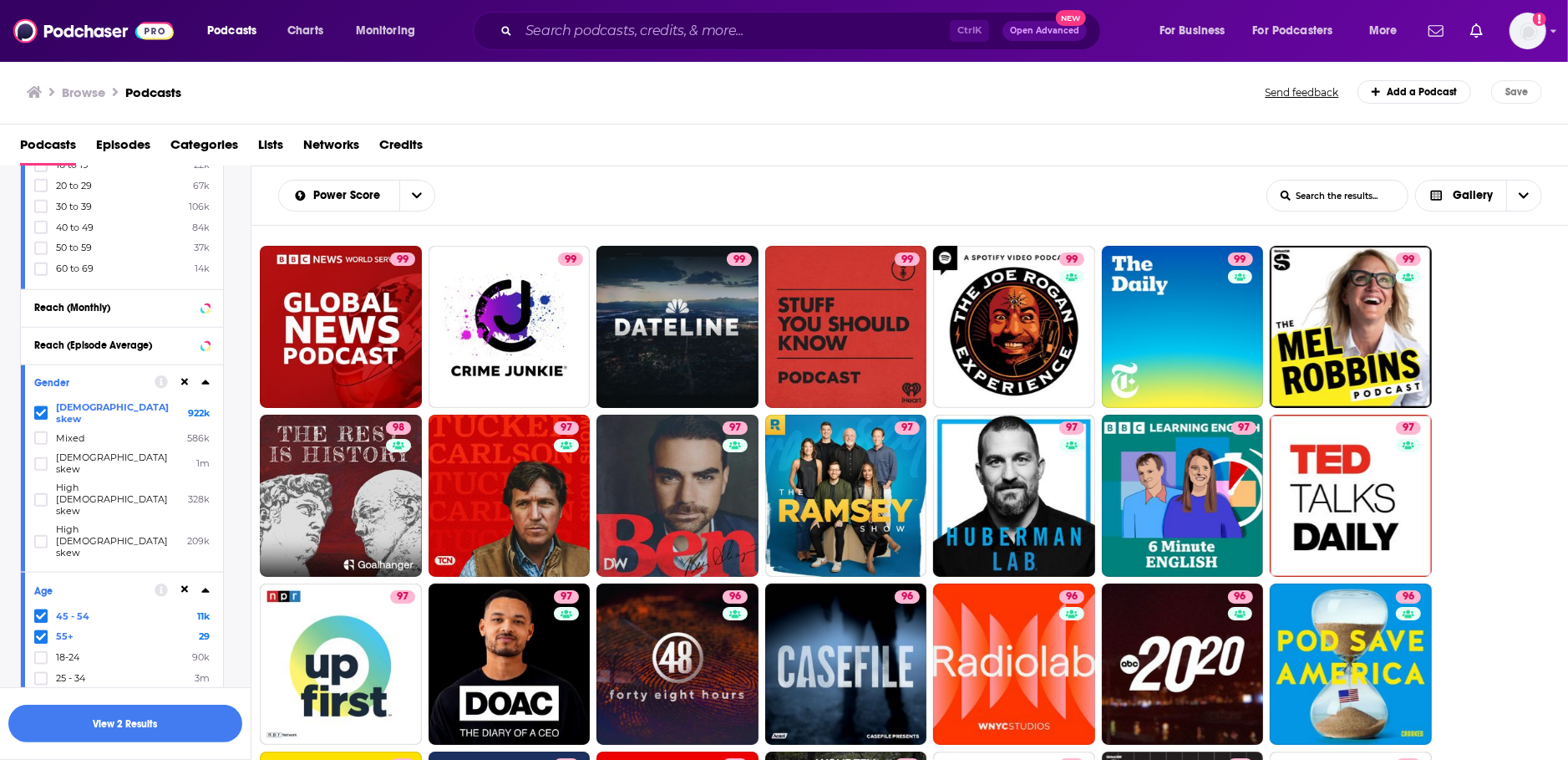
click at [183, 380] on icon at bounding box center [185, 382] width 7 height 11
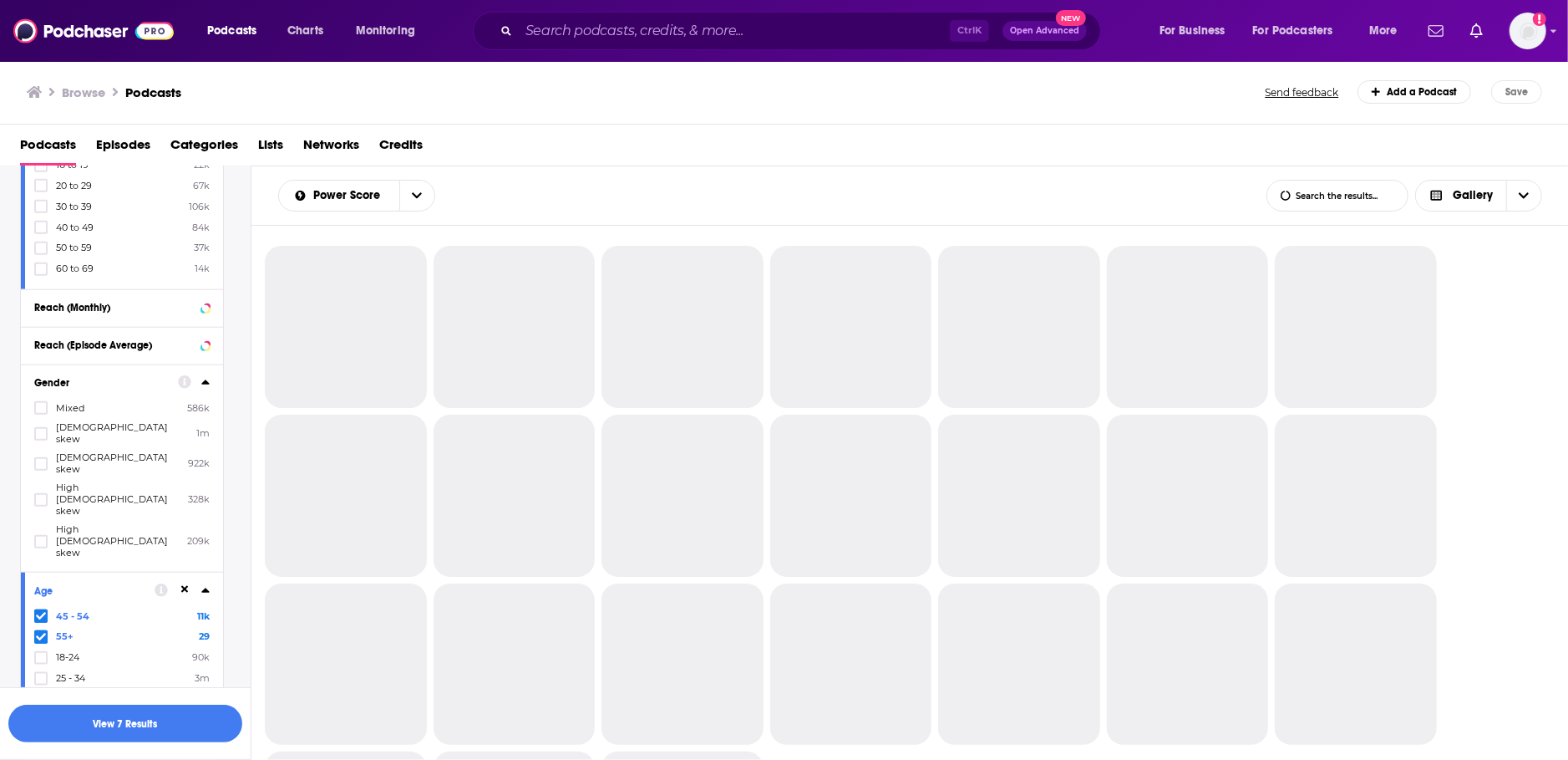
click at [188, 586] on icon at bounding box center [185, 589] width 7 height 7
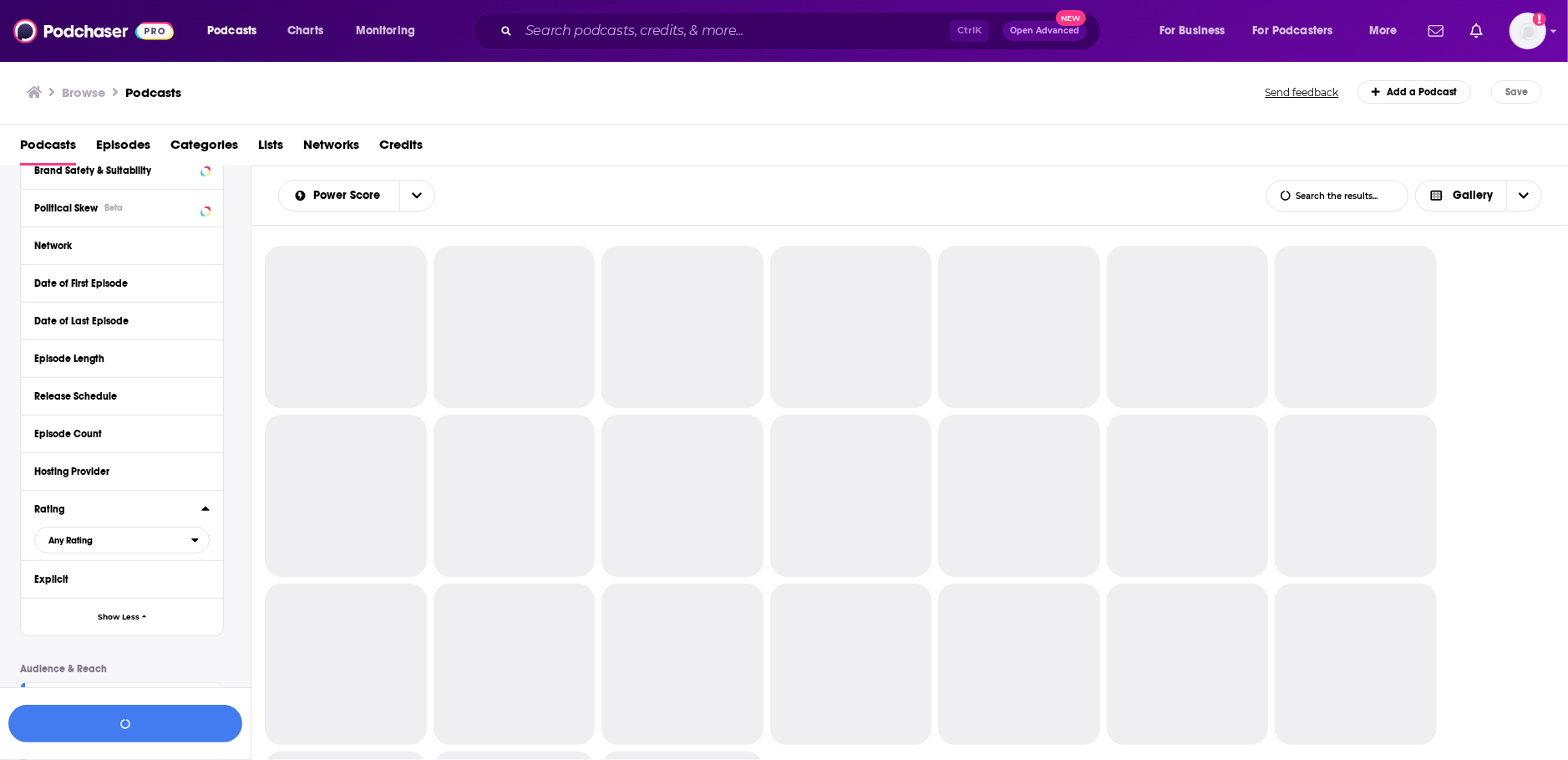
scroll to position [600, 0]
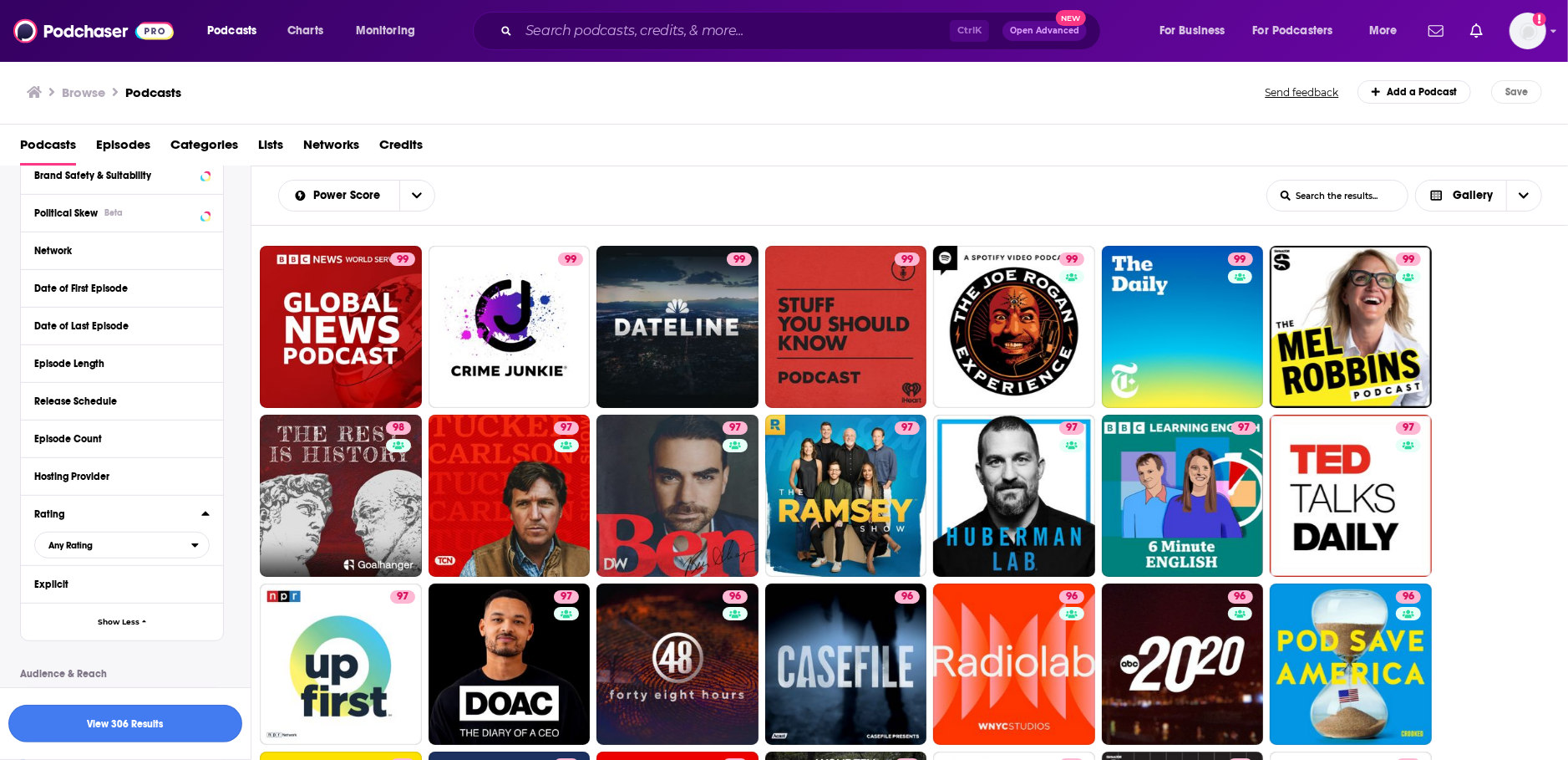
click at [88, 723] on button "View 306 Results" at bounding box center [125, 723] width 234 height 38
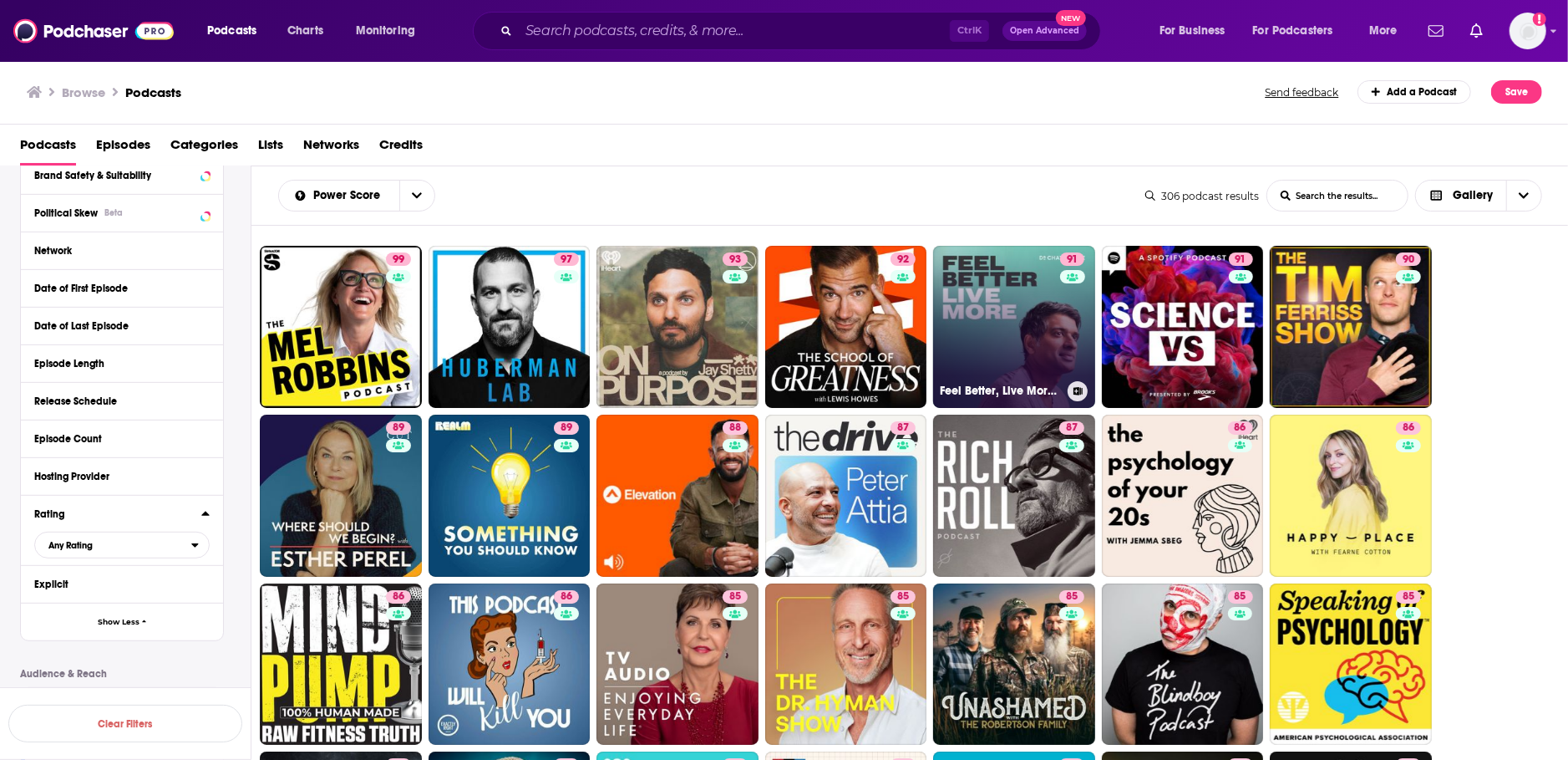
click at [1014, 312] on link "91 Feel Better, Live More with [PERSON_NAME]" at bounding box center [1014, 326] width 162 height 162
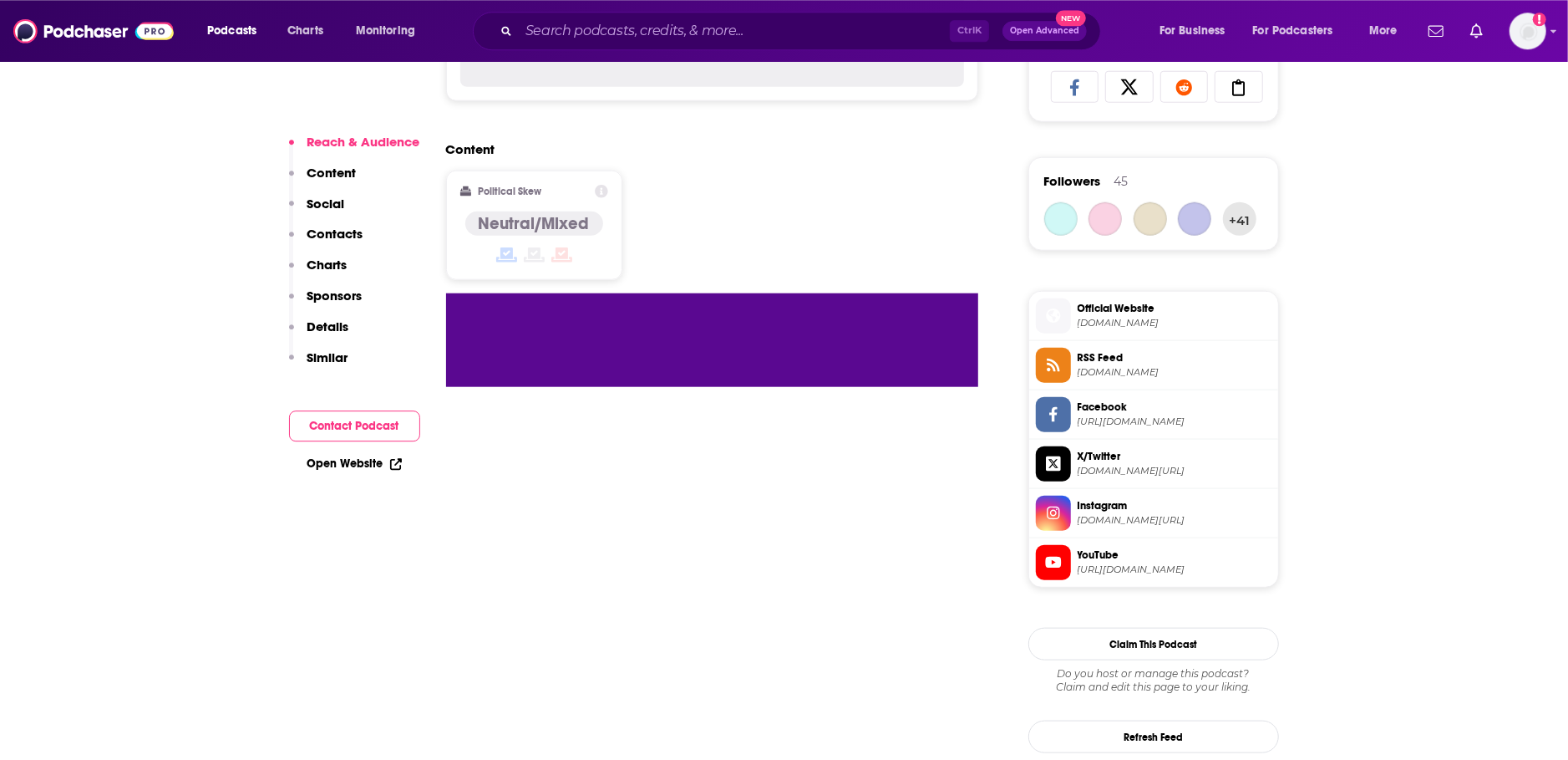
scroll to position [1460, 0]
